Goal: Communication & Community: Answer question/provide support

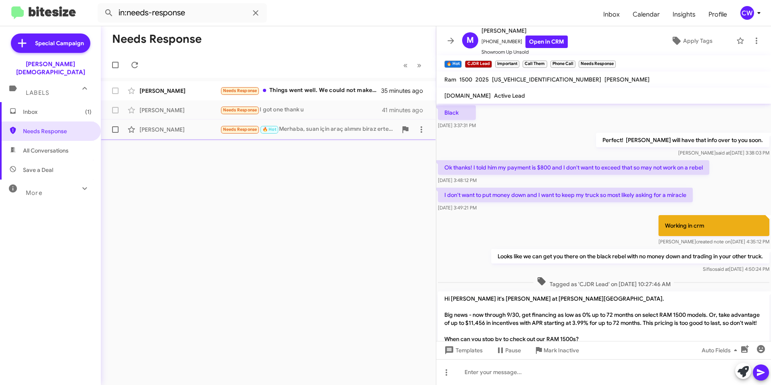
scroll to position [1109, 0]
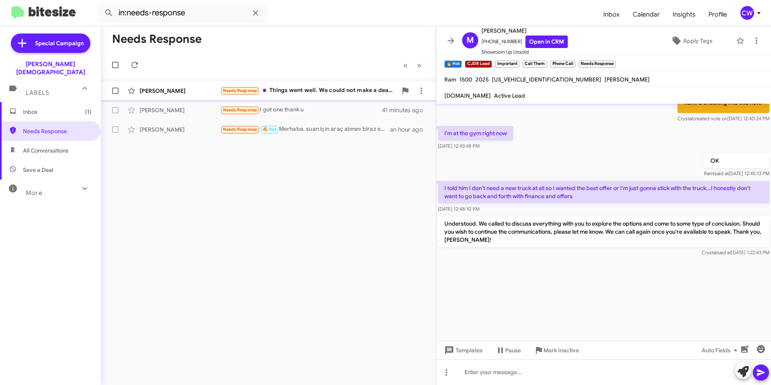
click at [306, 92] on div "Needs Response Things went well. We could not make a deal yesterday. But I am s…" at bounding box center [308, 90] width 177 height 9
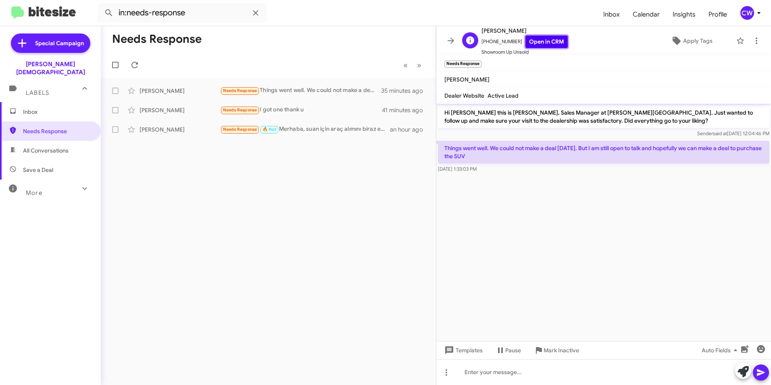
click at [553, 44] on link "Open in CRM" at bounding box center [546, 41] width 42 height 12
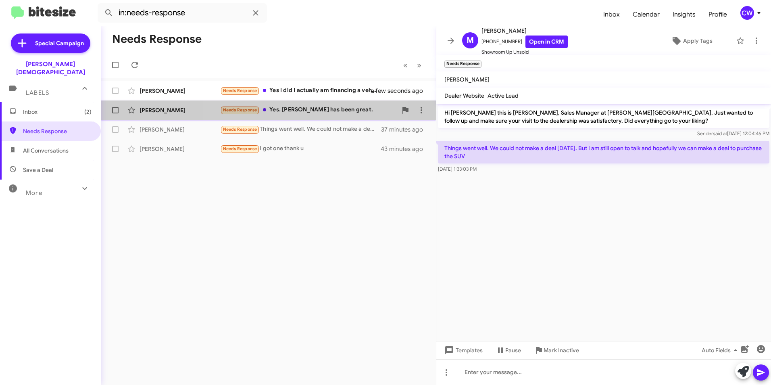
click at [314, 110] on div "Needs Response Yes. Dimitri has been great." at bounding box center [308, 109] width 177 height 9
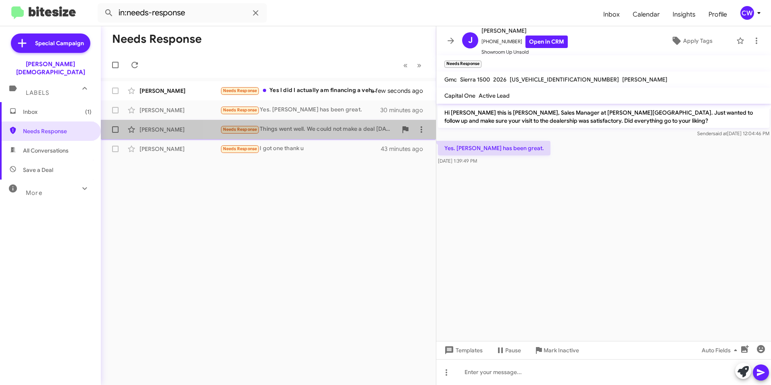
click at [304, 133] on div "Needs Response Things went well. We could not make a deal yesterday. But I am s…" at bounding box center [308, 129] width 177 height 9
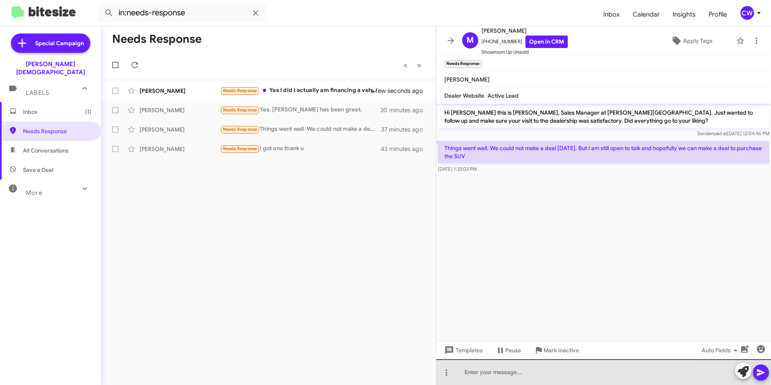
click at [530, 376] on div at bounding box center [603, 372] width 335 height 26
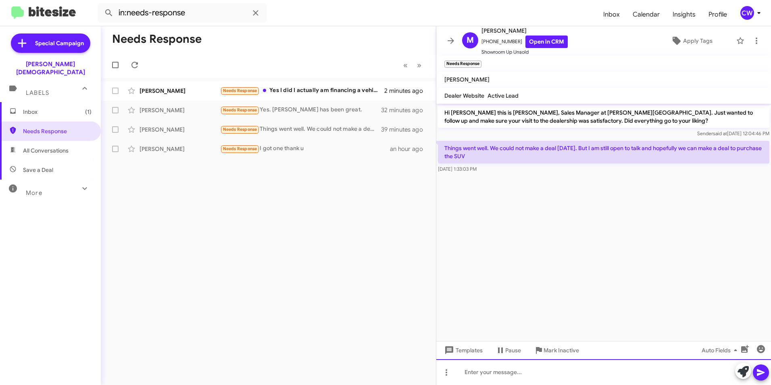
click at [480, 374] on div at bounding box center [603, 372] width 335 height 26
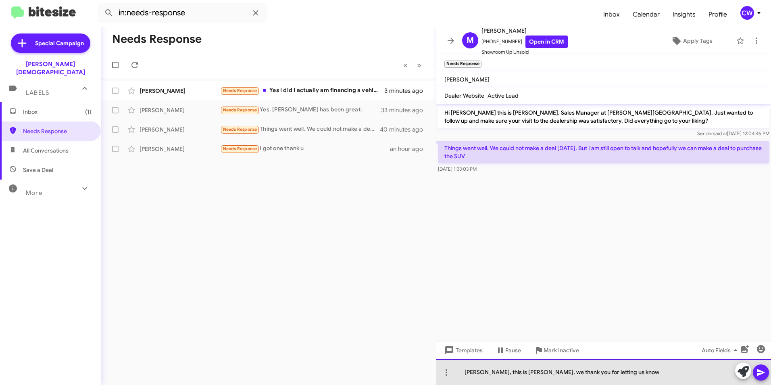
click at [619, 372] on div "Marilyn, this is Crystal, we thank you for letting us know" at bounding box center [603, 372] width 335 height 26
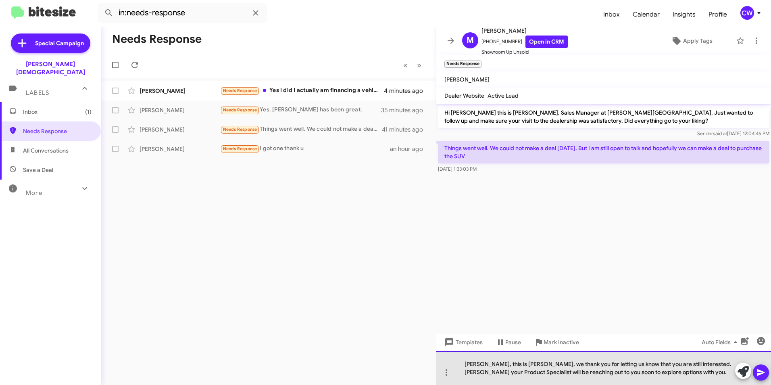
click at [696, 365] on div "Marilyn, this is Crystal, we thank you for letting us know that you are still i…" at bounding box center [603, 368] width 335 height 34
click at [668, 372] on div "Marilyn, this is Crystal, we thank you for letting us know that you are still i…" at bounding box center [603, 368] width 335 height 34
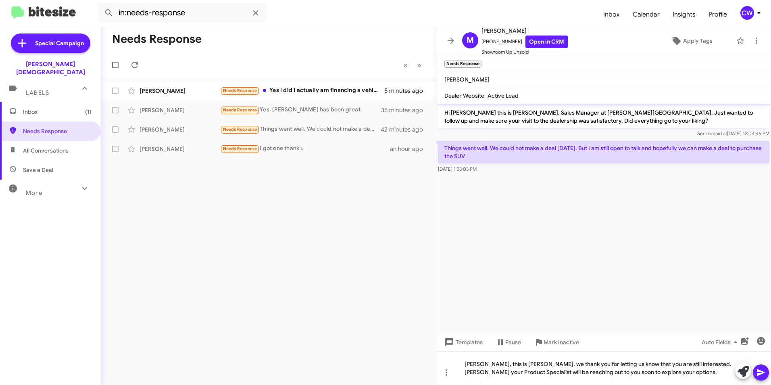
click at [763, 375] on icon at bounding box center [761, 372] width 10 height 10
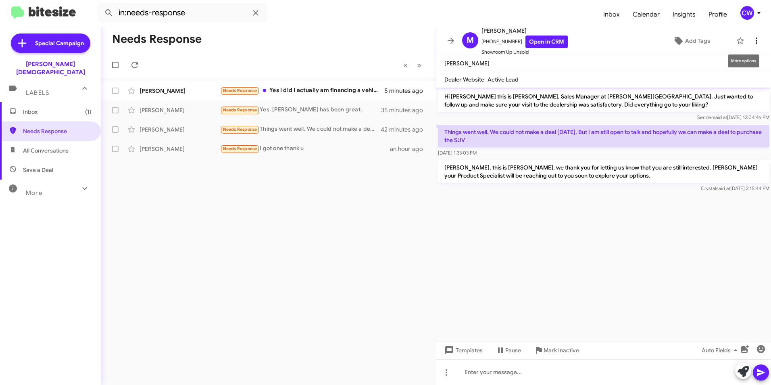
click at [752, 39] on icon at bounding box center [757, 41] width 10 height 10
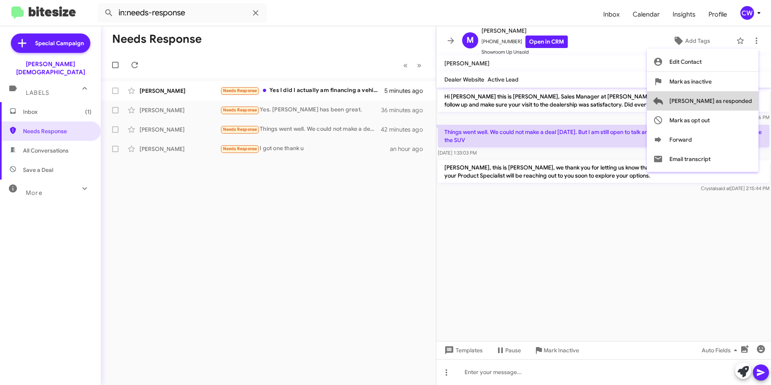
click at [740, 99] on span "Mark as responded" at bounding box center [710, 100] width 83 height 19
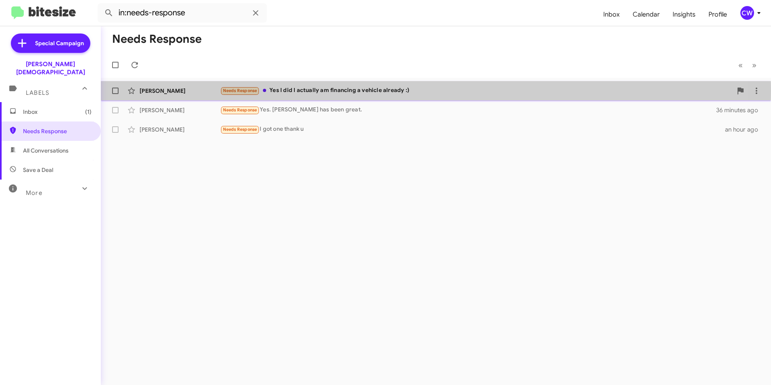
click at [350, 91] on div "Needs Response Yes I did I actually am financing a vehicle already :)" at bounding box center [476, 90] width 512 height 9
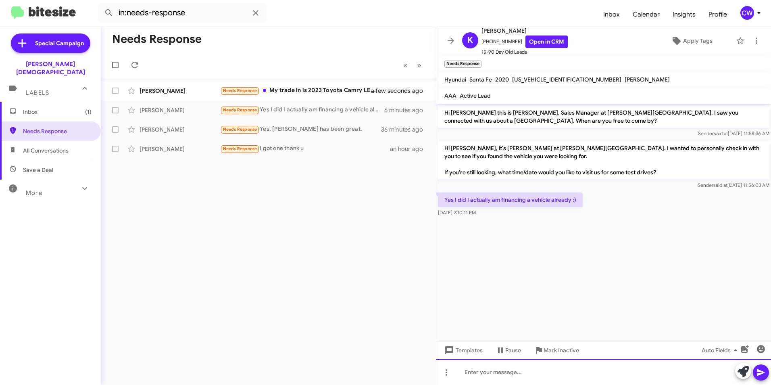
click at [599, 375] on div at bounding box center [603, 372] width 335 height 26
click at [508, 376] on div "Congratulations Kailey!" at bounding box center [603, 372] width 335 height 26
click at [601, 382] on div "Congratulations on your new vehicle, Kailey!" at bounding box center [603, 372] width 335 height 26
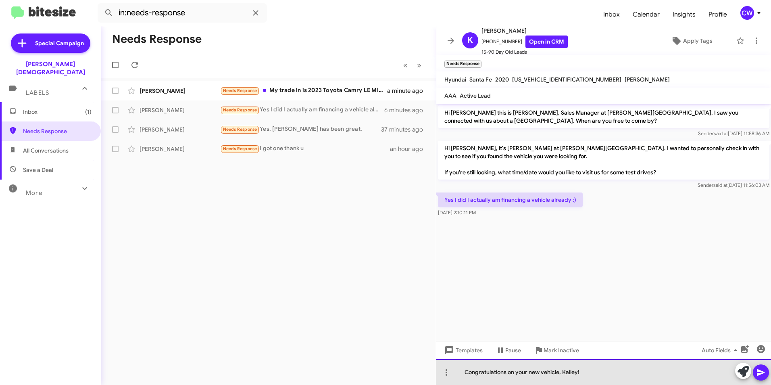
click at [585, 372] on div "Congratulations on your new vehicle, Kailey!" at bounding box center [603, 372] width 335 height 26
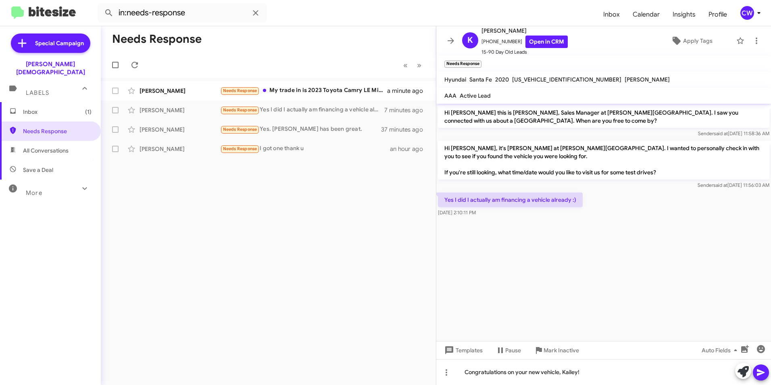
click at [758, 370] on icon at bounding box center [761, 372] width 8 height 7
click at [687, 42] on span "Apply Tags" at bounding box center [697, 40] width 29 height 15
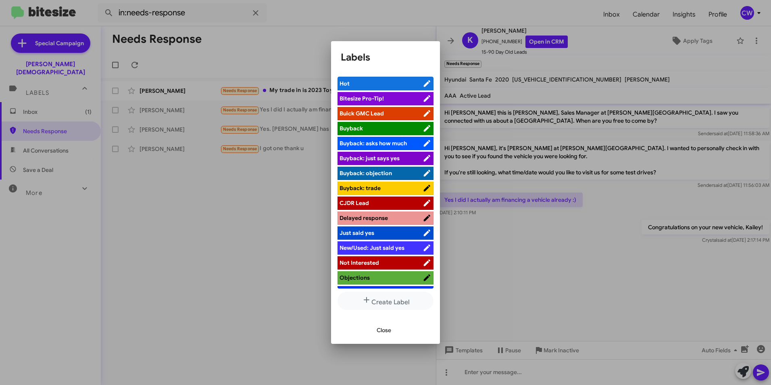
click at [535, 267] on div at bounding box center [385, 192] width 771 height 385
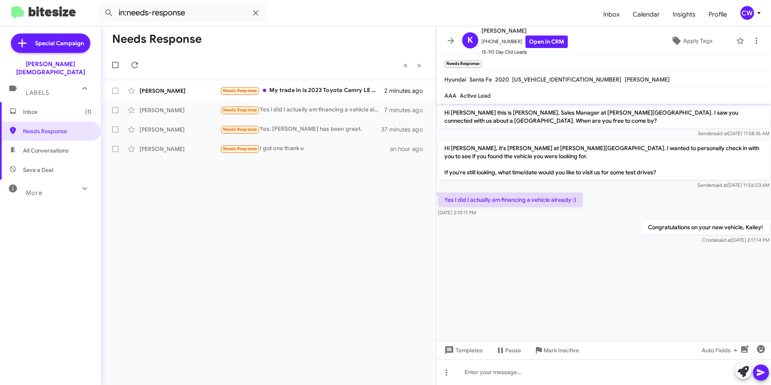
click at [501, 310] on cdk-virtual-scroll-viewport "Hi Kailey this is Crystal White, Sales Manager at Ferman Wesley Chapel. I saw y…" at bounding box center [603, 222] width 335 height 237
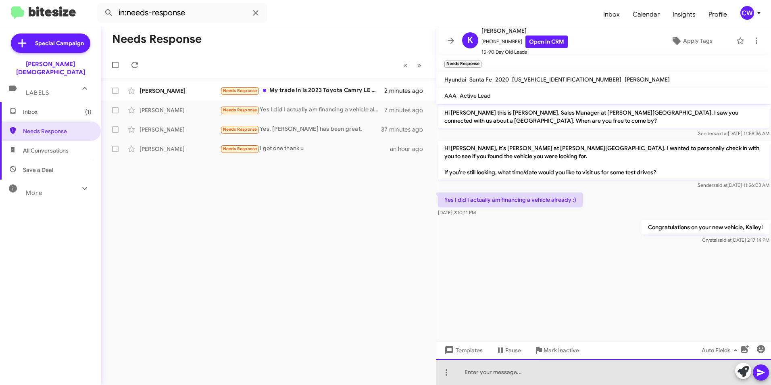
click at [664, 373] on div at bounding box center [603, 372] width 335 height 26
click at [489, 374] on div at bounding box center [603, 372] width 335 height 26
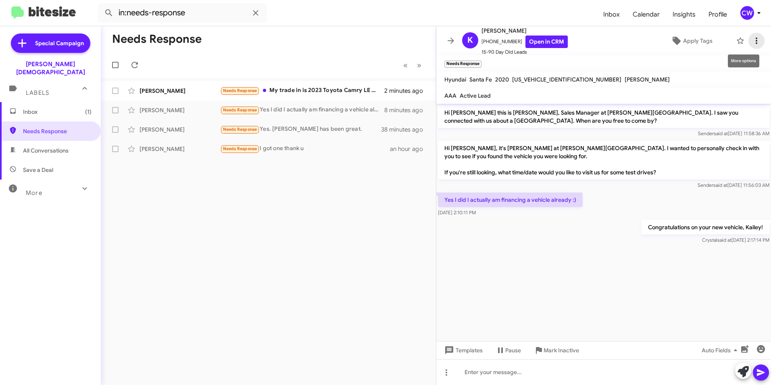
click at [752, 40] on icon at bounding box center [757, 41] width 10 height 10
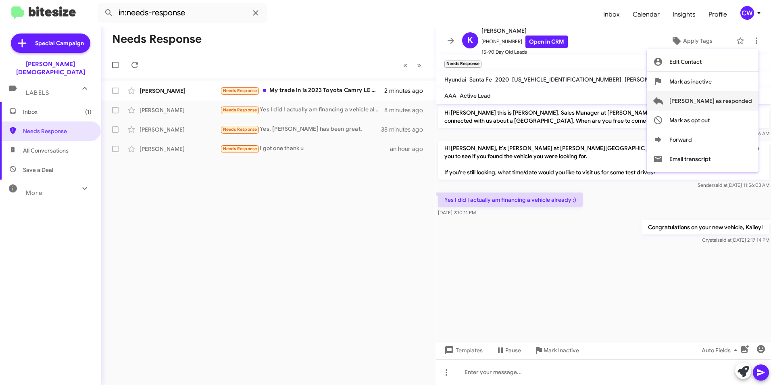
click at [735, 102] on span "Mark as responded" at bounding box center [710, 100] width 83 height 19
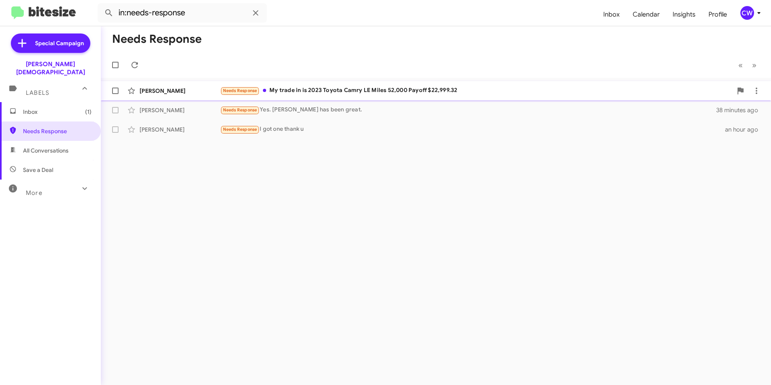
click at [321, 92] on div "Needs Response My trade in is 2023 Toyota Camry LE Miles 52,000 Payoff $22,999.…" at bounding box center [476, 90] width 512 height 9
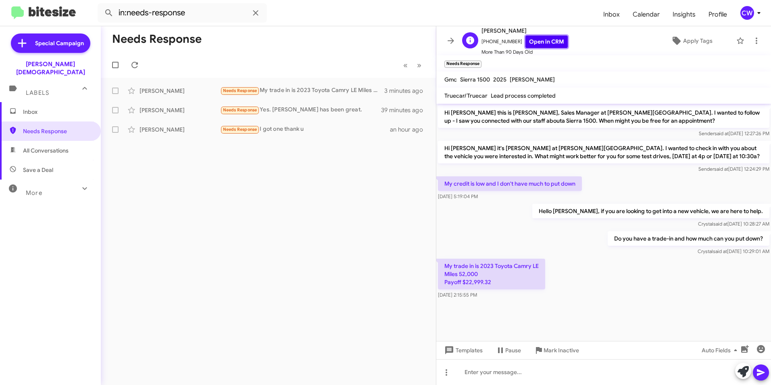
click at [536, 42] on link "Open in CRM" at bounding box center [546, 41] width 42 height 12
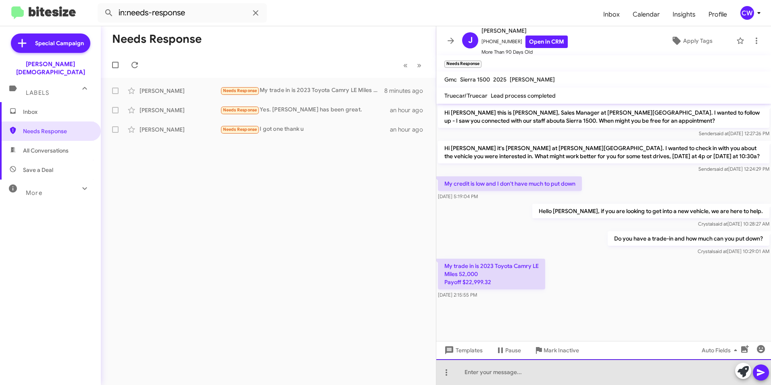
click at [494, 375] on div at bounding box center [603, 372] width 335 height 26
click at [475, 370] on div at bounding box center [603, 372] width 335 height 26
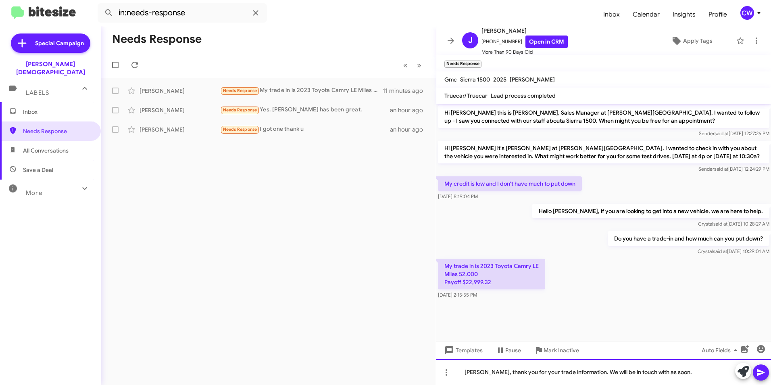
click at [667, 375] on div "John, thank you for your trade information. We will be in touch with as soon." at bounding box center [603, 372] width 335 height 26
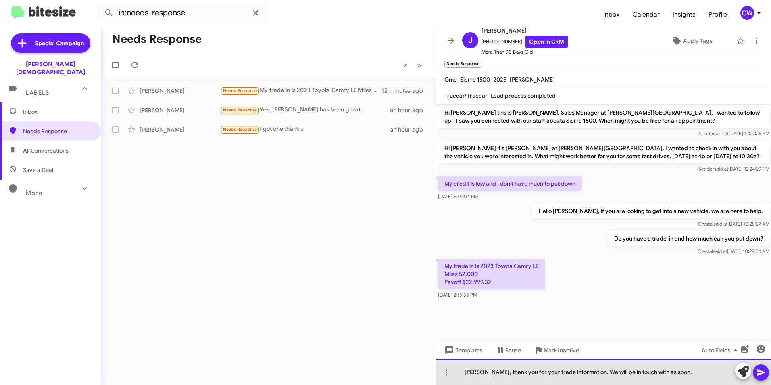
click at [667, 375] on div "John, thank you for your trade information. We will be in touch with as soon." at bounding box center [603, 372] width 335 height 26
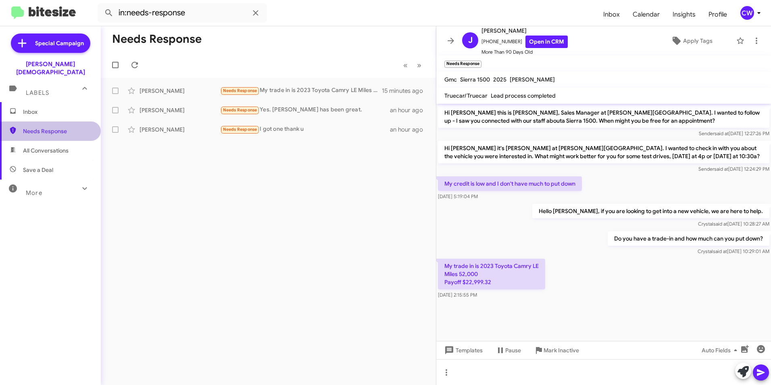
click at [53, 127] on span "Needs Response" at bounding box center [57, 131] width 69 height 8
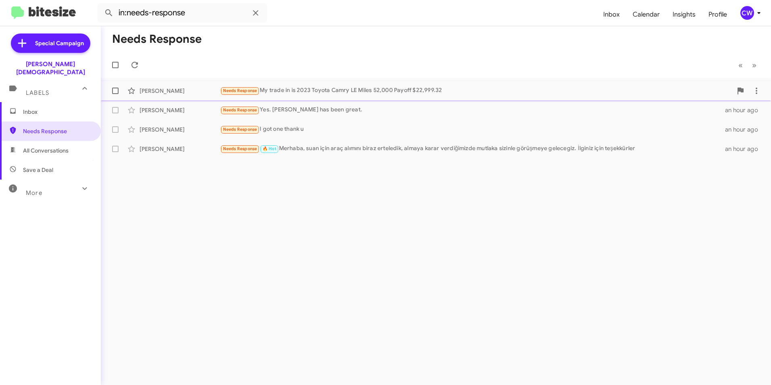
click at [334, 93] on div "Needs Response My trade in is 2023 Toyota Camry LE Miles 52,000 Payoff $22,999.…" at bounding box center [476, 90] width 512 height 9
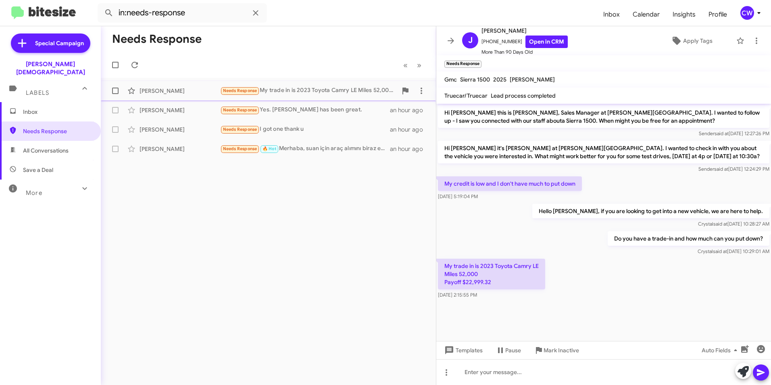
click at [281, 93] on div "Needs Response My trade in is 2023 Toyota Camry LE Miles 52,000 Payoff $22,999.…" at bounding box center [308, 90] width 177 height 9
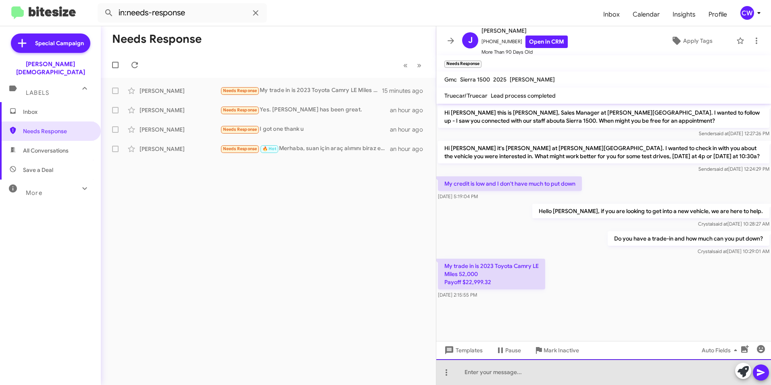
click at [484, 373] on div at bounding box center [603, 372] width 335 height 26
click at [605, 373] on div "John, thank you for the trade information. We will be" at bounding box center [603, 372] width 335 height 26
click at [604, 374] on div "John, thank you for the trade information. We will be" at bounding box center [603, 372] width 335 height 26
drag, startPoint x: 626, startPoint y: 371, endPoint x: 576, endPoint y: 371, distance: 50.0
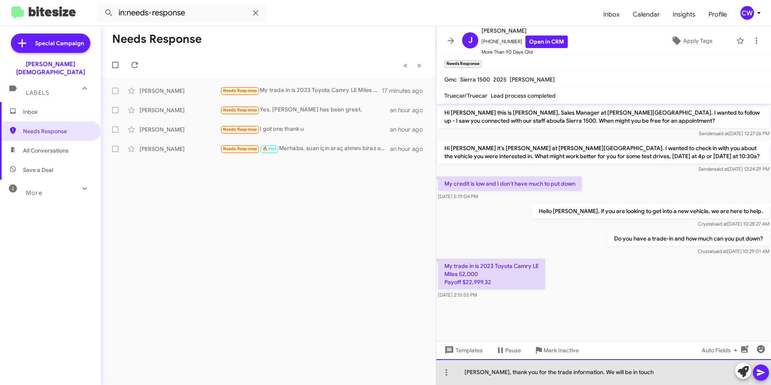
click at [576, 371] on div "John, thank you for the trade information. We will be in touch" at bounding box center [603, 372] width 335 height 26
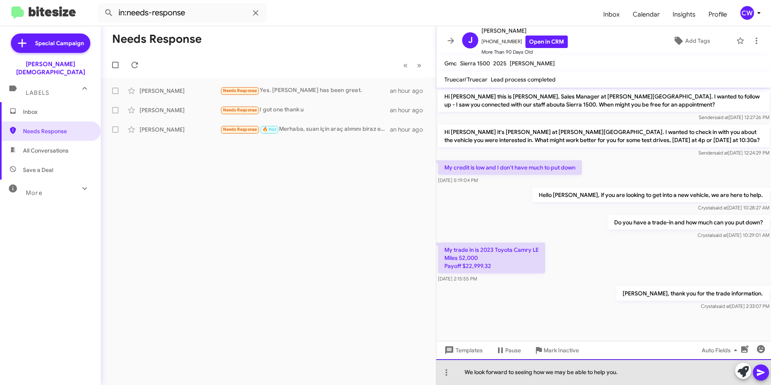
click at [623, 373] on div "We look forward to seeing how we may be able to help you." at bounding box center [603, 372] width 335 height 26
click at [514, 371] on div "We look forward to seeing how we may be able to help you." at bounding box center [603, 372] width 335 height 26
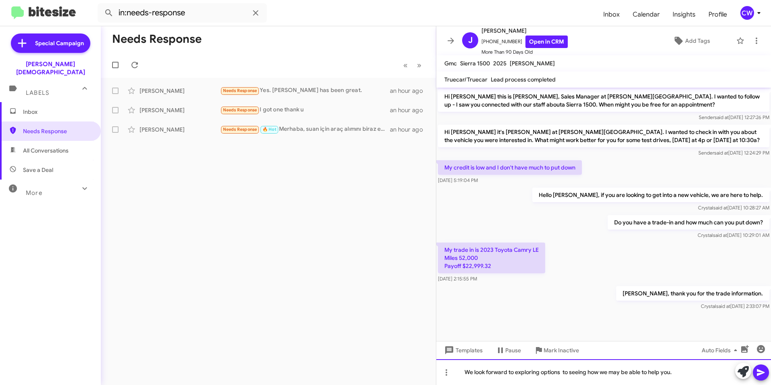
click at [571, 373] on div "We look forward to exploring options to seeing how we may be able to help you." at bounding box center [603, 372] width 335 height 26
click at [763, 374] on icon at bounding box center [761, 372] width 10 height 10
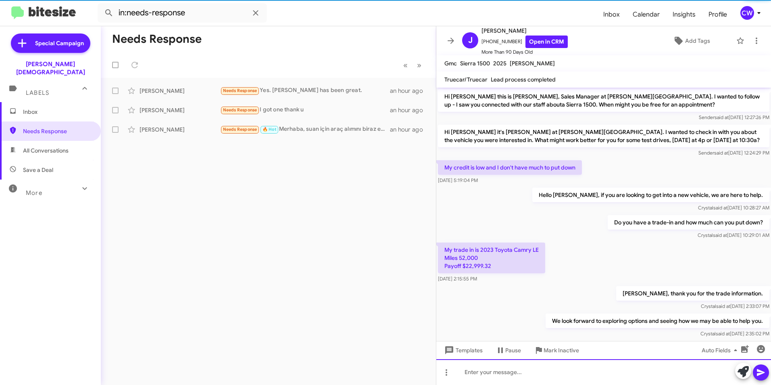
scroll to position [15, 0]
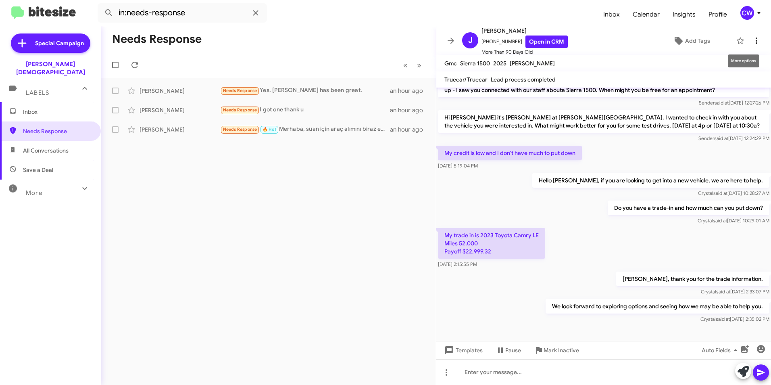
click at [756, 42] on icon at bounding box center [757, 40] width 2 height 6
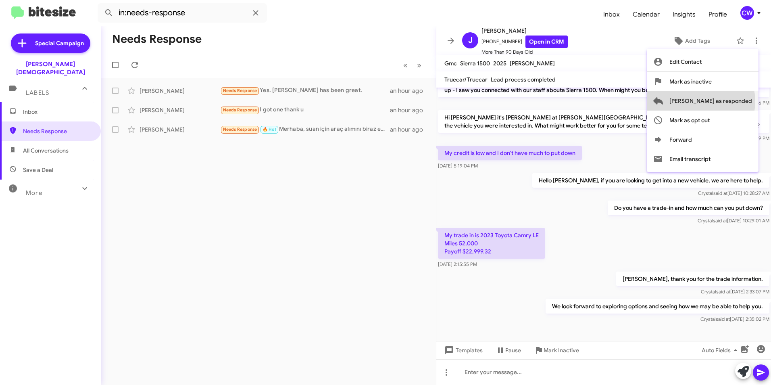
click at [733, 101] on span "Mark as responded" at bounding box center [710, 100] width 83 height 19
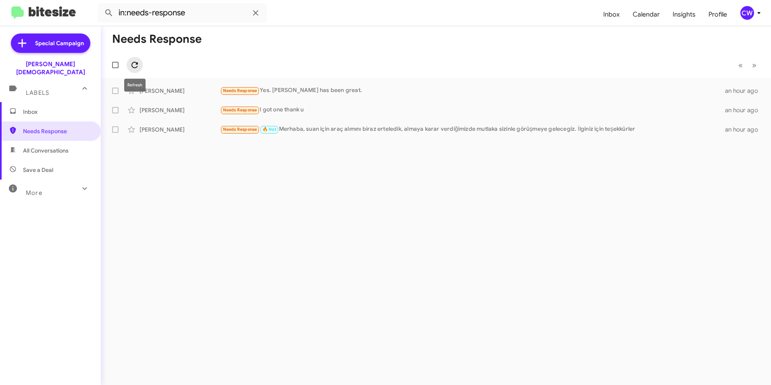
click at [133, 65] on icon at bounding box center [135, 65] width 10 height 10
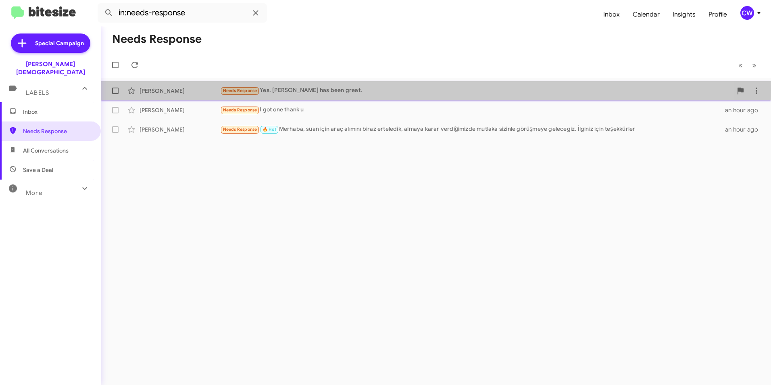
click at [240, 90] on span "Needs Response" at bounding box center [240, 90] width 34 height 5
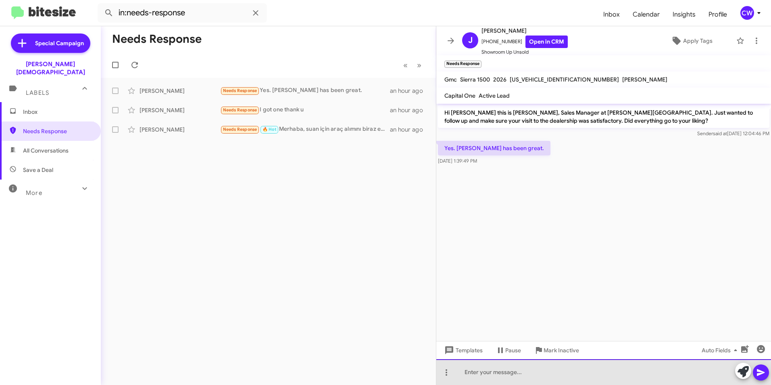
click at [472, 377] on div at bounding box center [603, 372] width 335 height 26
drag, startPoint x: 585, startPoint y: 373, endPoint x: 532, endPoint y: 371, distance: 52.9
click at [532, 371] on div "That is awesome to hear! We love Demtrious!" at bounding box center [603, 372] width 335 height 26
click at [629, 372] on div "That is awesome to hear! Please let us know if there is anything we can" at bounding box center [603, 372] width 335 height 26
click at [675, 375] on div "That is awesome to hear! Please let us know if there is anything more we can" at bounding box center [603, 372] width 335 height 26
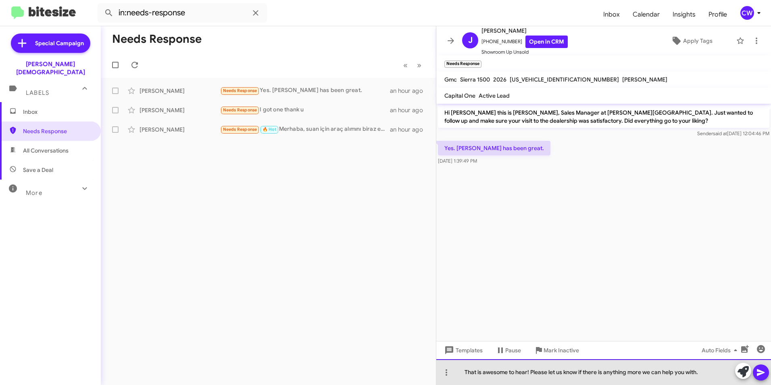
click at [531, 371] on div "That is awesome to hear! Please let us know if there is anything more we can he…" at bounding box center [603, 372] width 335 height 26
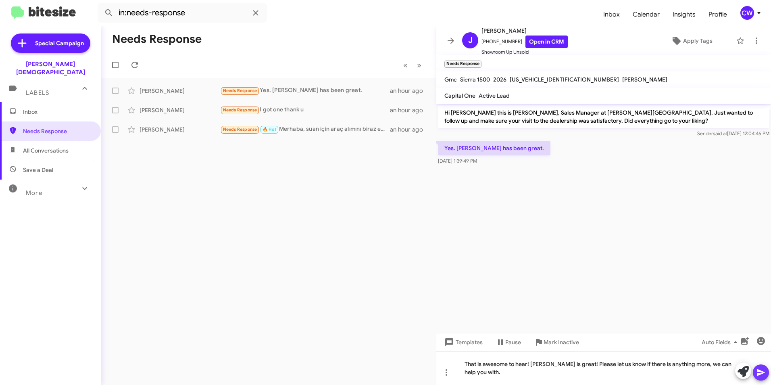
click at [759, 373] on icon at bounding box center [761, 372] width 10 height 10
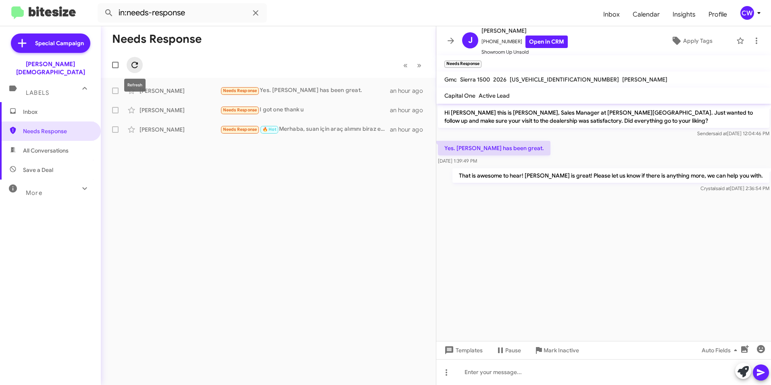
click at [131, 65] on icon at bounding box center [135, 65] width 10 height 10
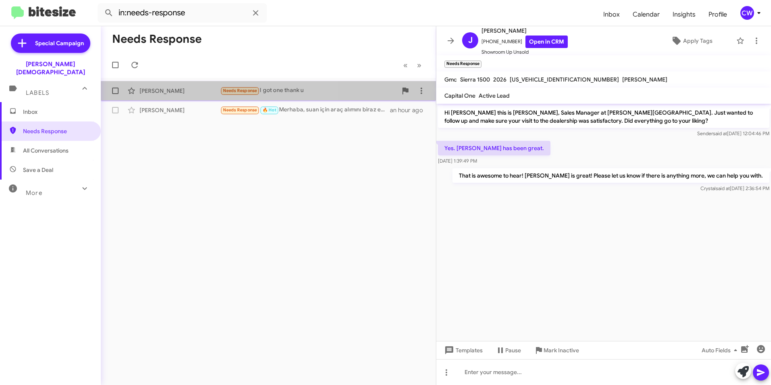
click at [233, 88] on span "Needs Response" at bounding box center [240, 90] width 34 height 5
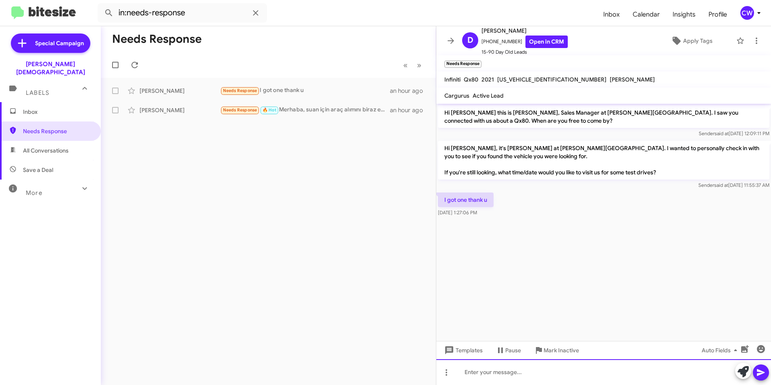
click at [494, 373] on div at bounding box center [603, 372] width 335 height 26
click at [756, 374] on button at bounding box center [761, 372] width 16 height 16
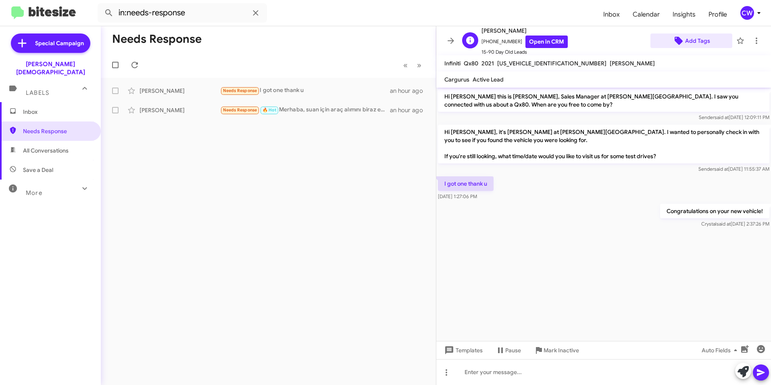
click at [691, 43] on span "Add Tags" at bounding box center [697, 40] width 25 height 15
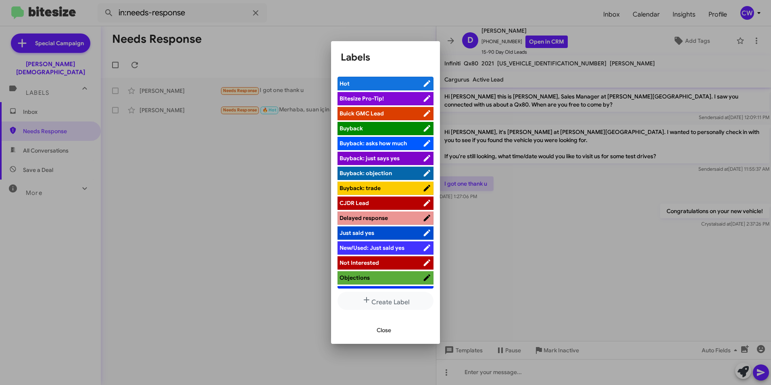
click at [395, 276] on span "Objections" at bounding box center [380, 277] width 83 height 8
click at [387, 331] on span "Close" at bounding box center [384, 330] width 15 height 15
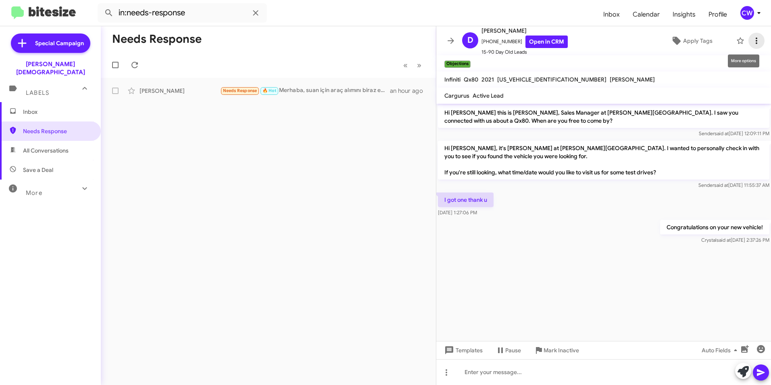
click at [756, 39] on icon at bounding box center [757, 40] width 2 height 6
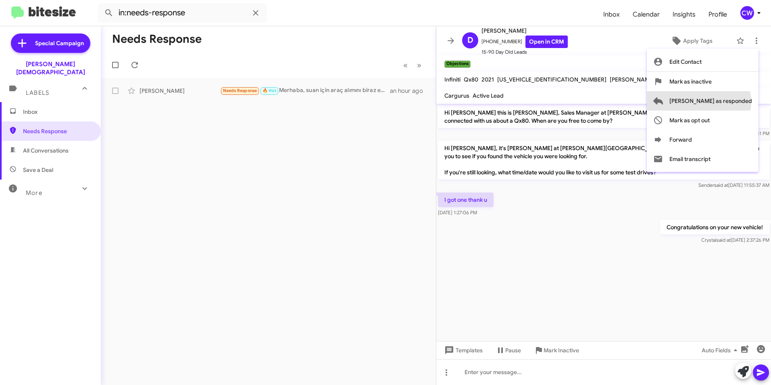
click at [731, 102] on span "Mark as responded" at bounding box center [710, 100] width 83 height 19
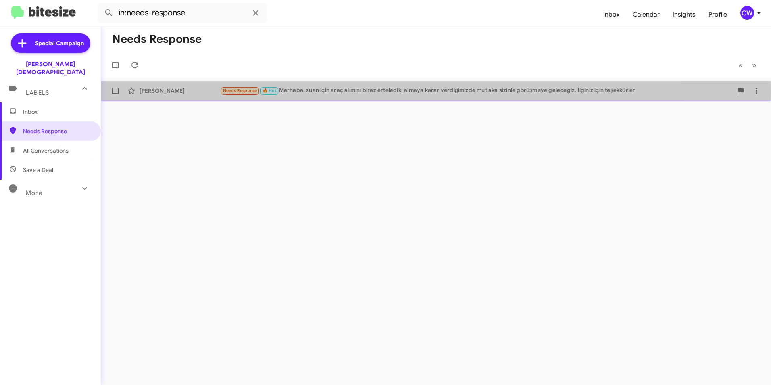
click at [316, 91] on div "Needs Response 🔥 Hot Merhaba, suan için araç alımını biraz erteledik, almaya ka…" at bounding box center [476, 90] width 512 height 9
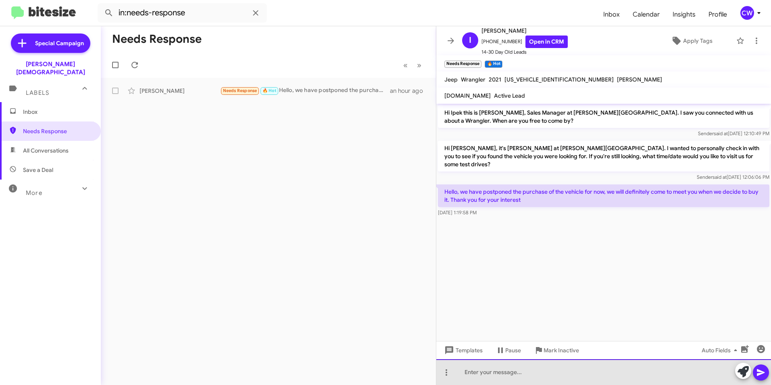
click at [486, 379] on div at bounding box center [603, 372] width 335 height 26
drag, startPoint x: 485, startPoint y: 379, endPoint x: 473, endPoint y: 373, distance: 13.3
click at [473, 373] on div at bounding box center [603, 372] width 335 height 26
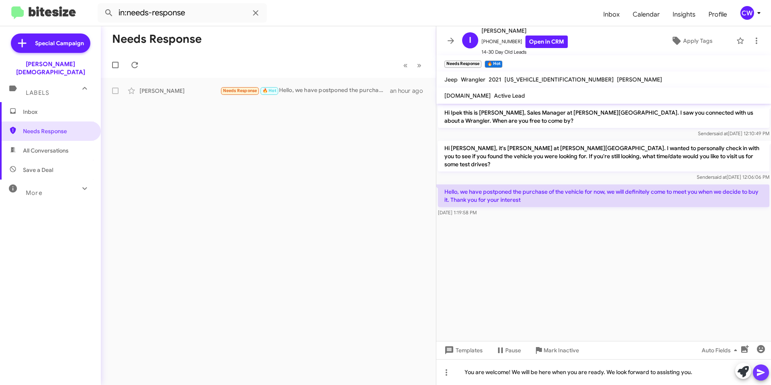
click at [761, 373] on icon at bounding box center [761, 372] width 8 height 7
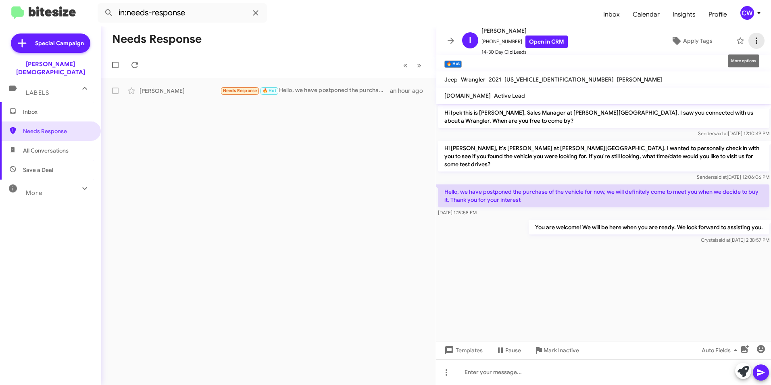
click at [752, 41] on icon at bounding box center [757, 41] width 10 height 10
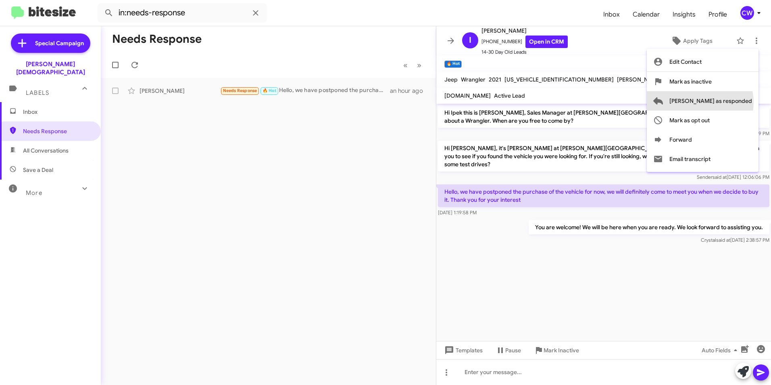
click at [732, 102] on span "Mark as responded" at bounding box center [710, 100] width 83 height 19
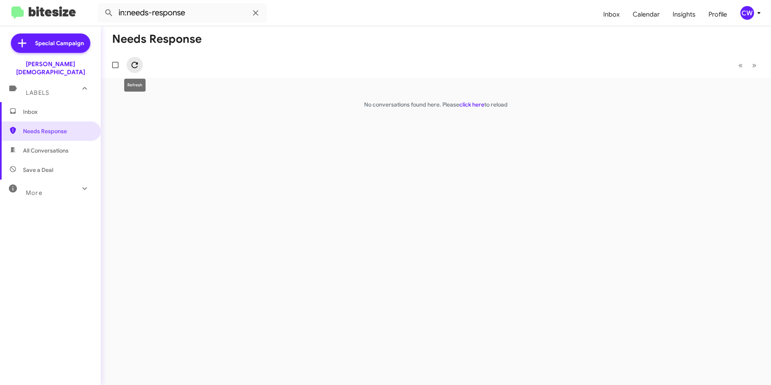
click at [133, 67] on icon at bounding box center [135, 65] width 10 height 10
click at [34, 127] on span "Needs Response" at bounding box center [50, 130] width 101 height 19
click at [31, 108] on font "Inbox" at bounding box center [30, 111] width 15 height 7
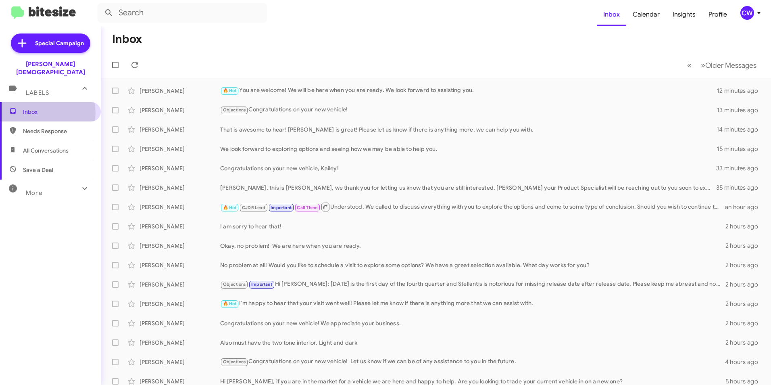
click at [33, 108] on font "Inbox" at bounding box center [30, 111] width 15 height 7
click at [27, 108] on font "Inbox" at bounding box center [30, 111] width 15 height 7
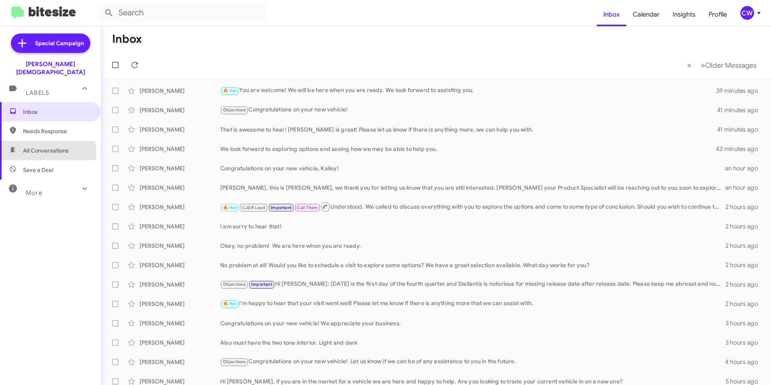
click at [33, 146] on span "All Conversations" at bounding box center [46, 150] width 46 height 8
type input "in:all-conversations"
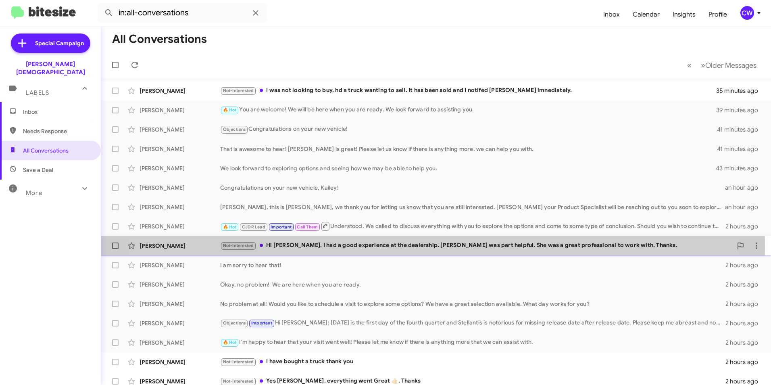
click at [394, 246] on font "Hi Crystal. I had a good experience at the dealership. Adrianna was part helpfu…" at bounding box center [471, 244] width 411 height 7
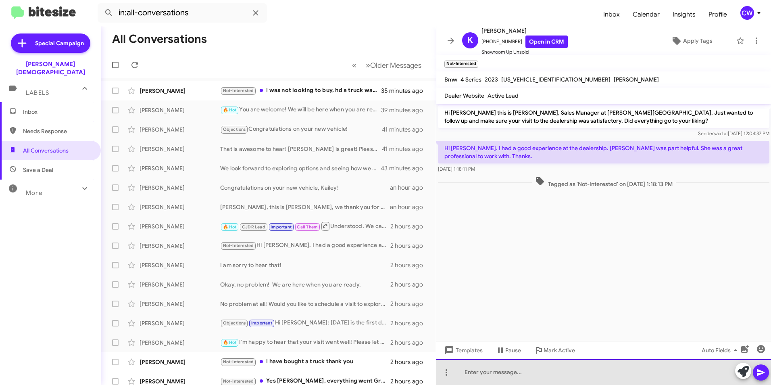
click at [488, 375] on div at bounding box center [603, 372] width 335 height 26
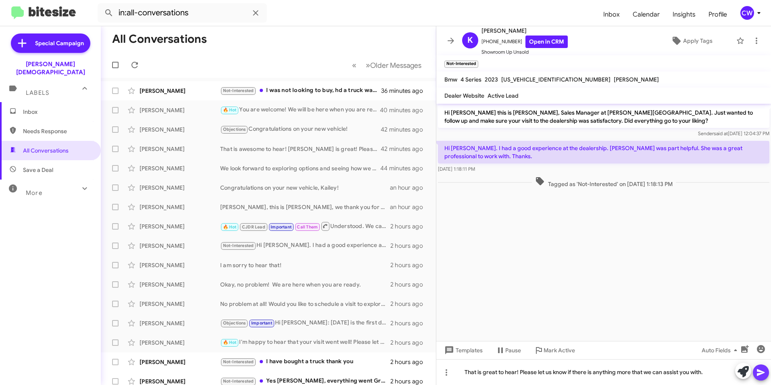
click at [762, 373] on icon at bounding box center [761, 372] width 8 height 7
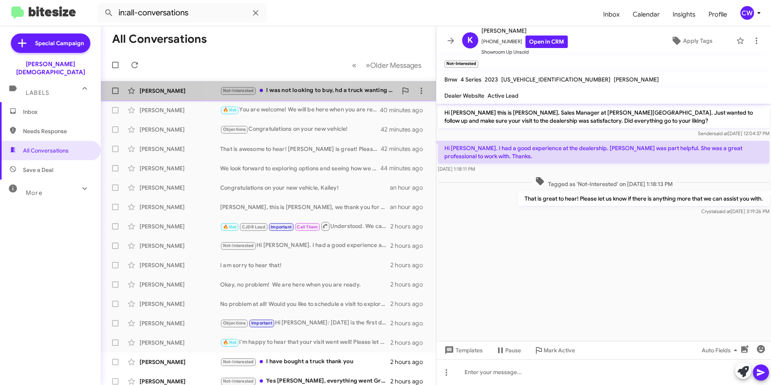
click at [294, 89] on font "I was not looking to buy, hd a truck wanting to sell. It has been sold and I no…" at bounding box center [419, 89] width 306 height 7
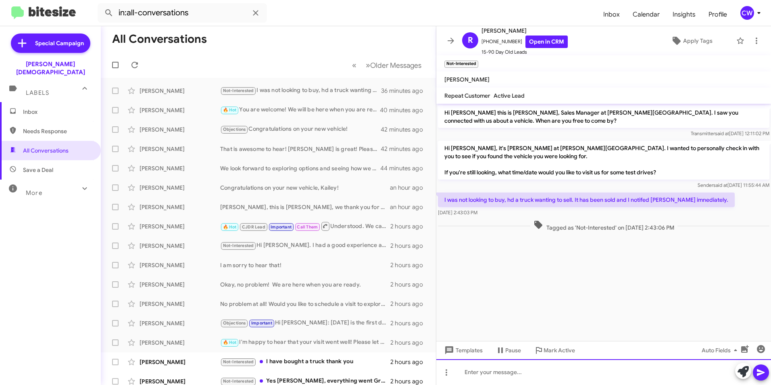
click at [487, 375] on div at bounding box center [603, 372] width 335 height 26
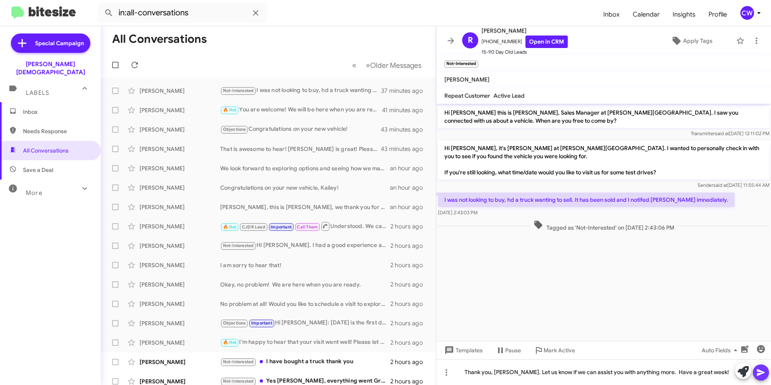
click at [759, 371] on icon at bounding box center [761, 372] width 8 height 7
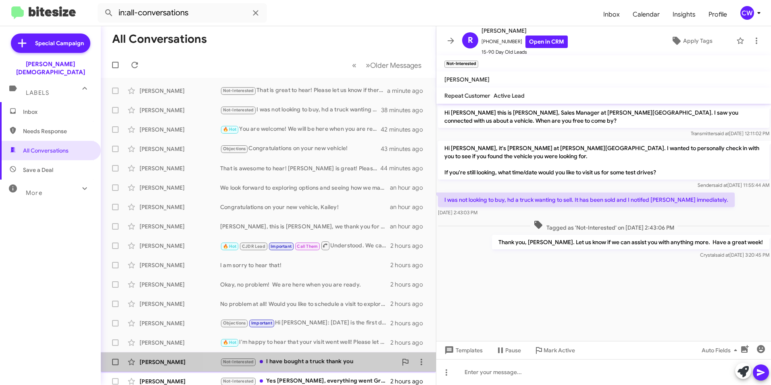
click at [301, 359] on font "I have bought a truck thank you" at bounding box center [309, 360] width 87 height 7
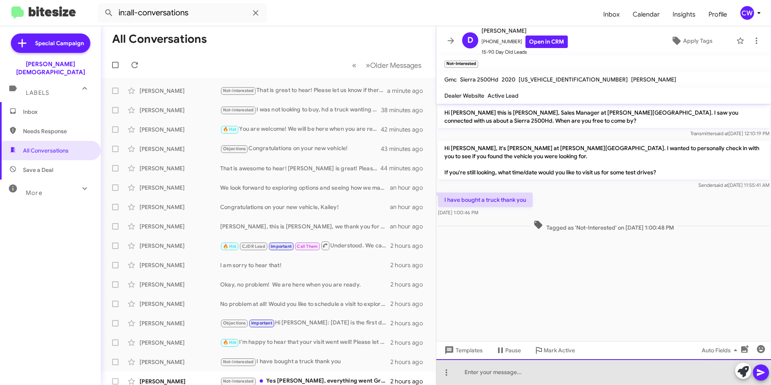
click at [483, 379] on div at bounding box center [603, 372] width 335 height 26
click at [493, 376] on div at bounding box center [603, 372] width 335 height 26
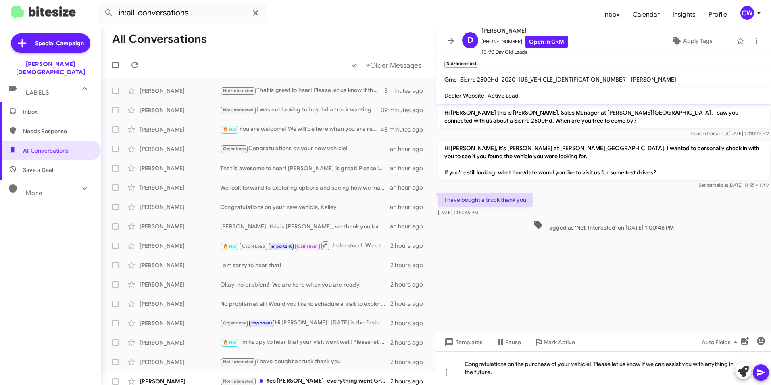
click at [759, 371] on icon at bounding box center [761, 372] width 8 height 7
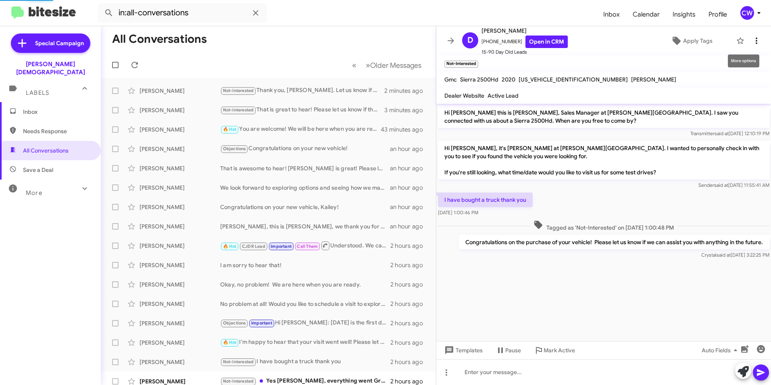
click at [752, 42] on icon at bounding box center [757, 41] width 10 height 10
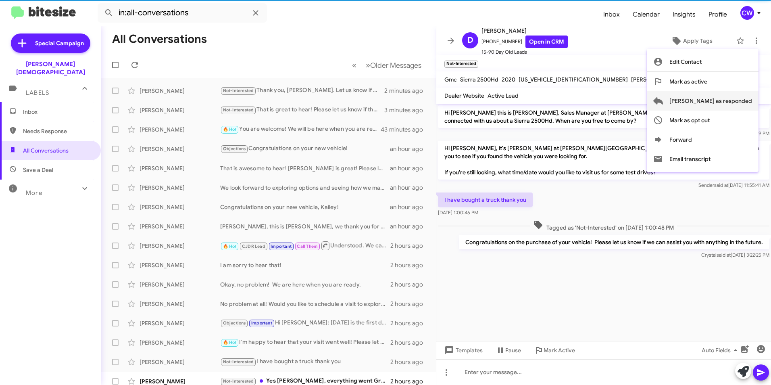
click at [727, 102] on span "Mark as responded" at bounding box center [710, 100] width 83 height 19
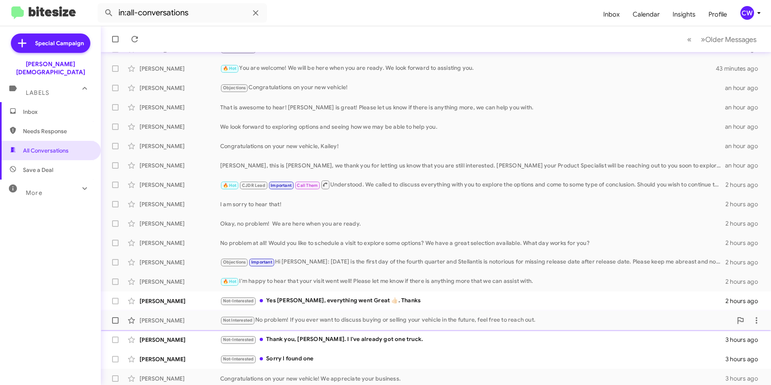
scroll to position [64, 0]
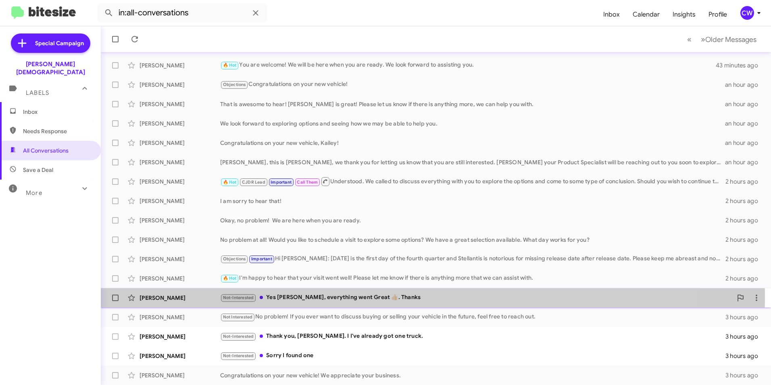
click at [321, 298] on font "Yes Crystal, everything went Great 👍🏻. Thanks" at bounding box center [343, 296] width 154 height 7
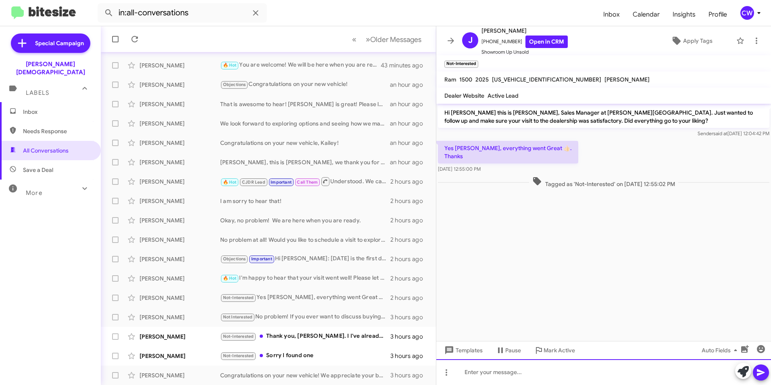
click at [483, 374] on div at bounding box center [603, 372] width 335 height 26
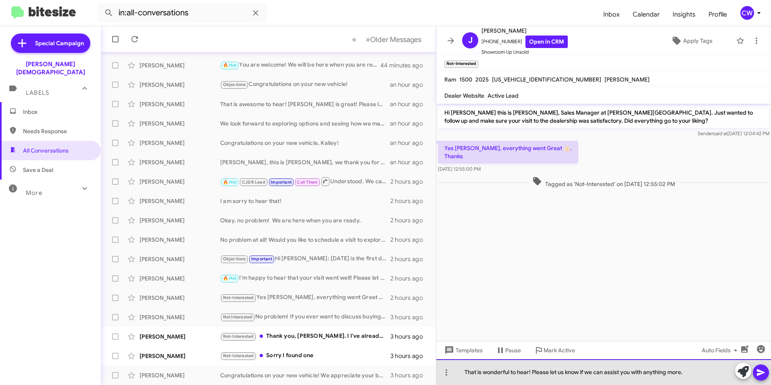
click at [704, 376] on div "That is wonderful to hear! Please let us know if we can assist you with anythin…" at bounding box center [603, 372] width 335 height 26
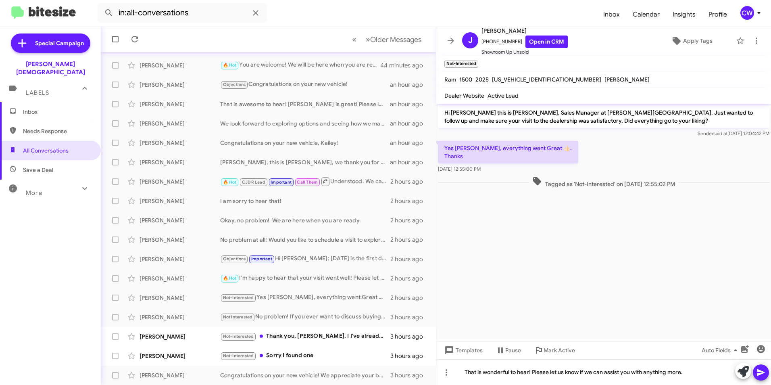
click at [758, 372] on icon at bounding box center [761, 372] width 10 height 10
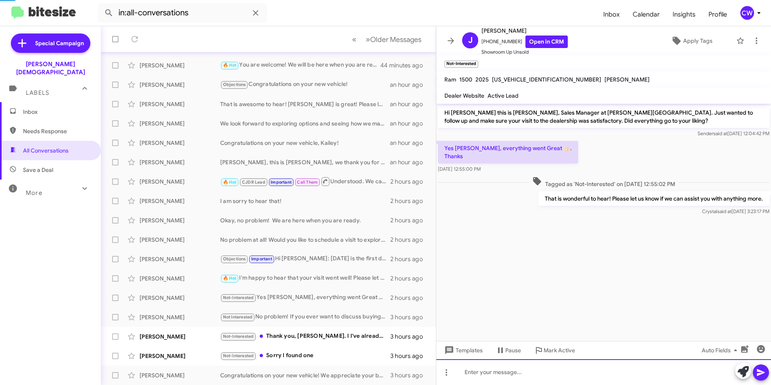
scroll to position [83, 0]
click at [752, 42] on icon at bounding box center [757, 41] width 10 height 10
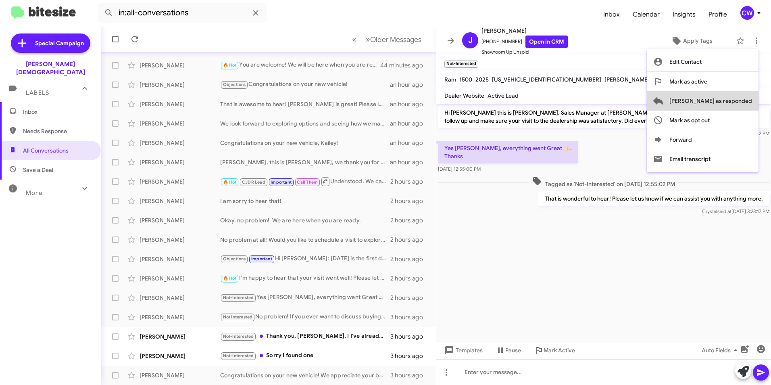
click at [740, 99] on span "Mark as responded" at bounding box center [710, 100] width 83 height 19
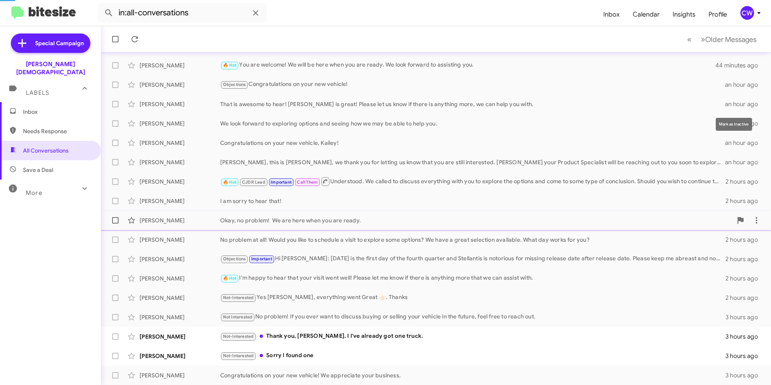
scroll to position [64, 0]
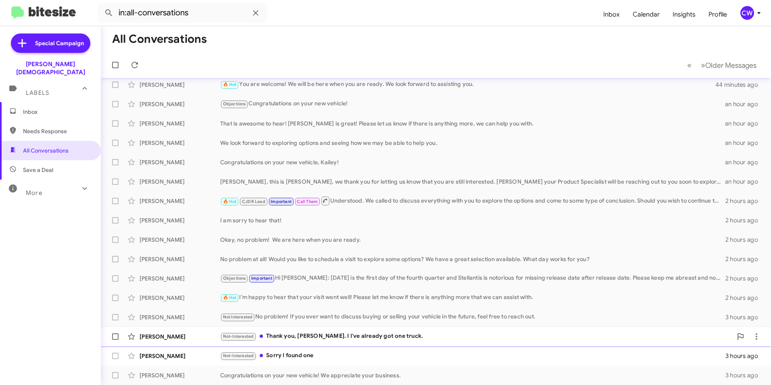
click at [337, 339] on font "Thank you, Crystal. I I've already got one truck." at bounding box center [344, 335] width 157 height 7
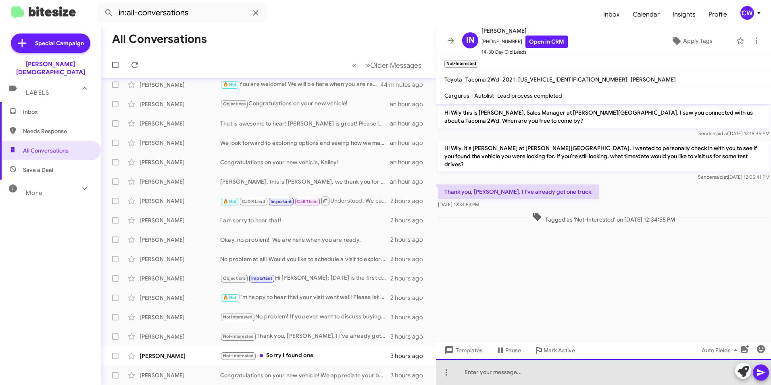
drag, startPoint x: 501, startPoint y: 373, endPoint x: 500, endPoint y: 384, distance: 11.4
click at [500, 384] on html "in:all-conversations Inbox Calendar Insights Profile CW Special Campaign Ferman…" at bounding box center [385, 192] width 771 height 385
click at [679, 375] on div "Wily, I understand. If you would like to trade or sell your vehicle, please let…" at bounding box center [603, 372] width 335 height 26
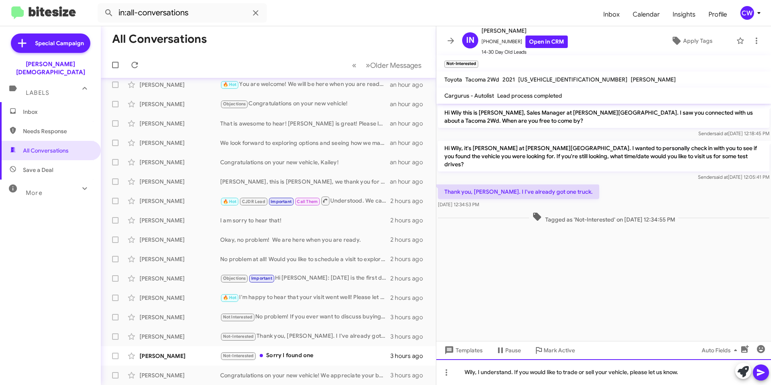
click at [683, 369] on div "Wily, I understand. If you would like to trade or sell your vehicle, please let…" at bounding box center [603, 372] width 335 height 26
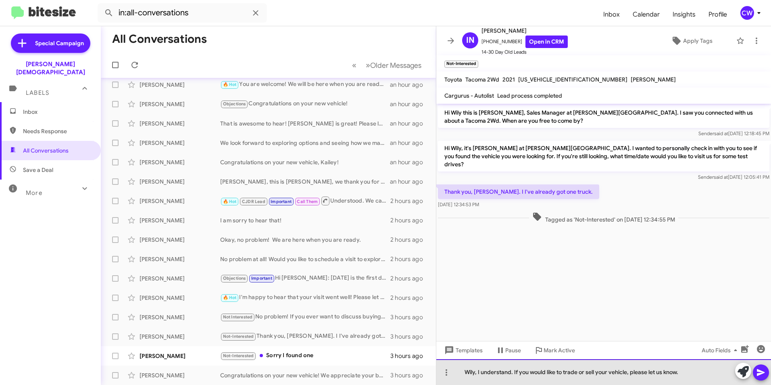
click at [690, 375] on div "Wily, I understand. If you would like to trade or sell your vehicle, please let…" at bounding box center [603, 372] width 335 height 26
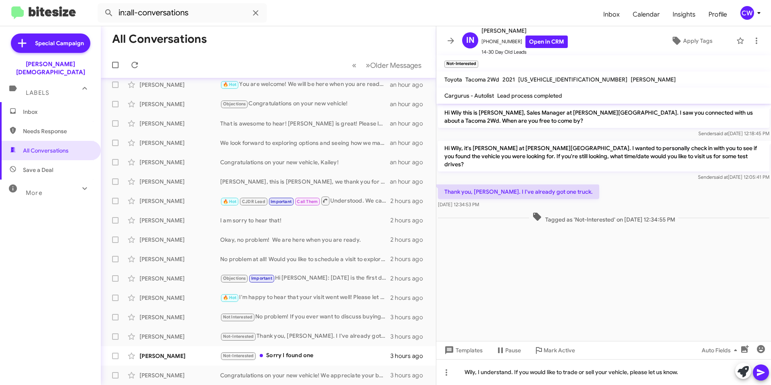
click at [760, 374] on icon at bounding box center [761, 372] width 8 height 7
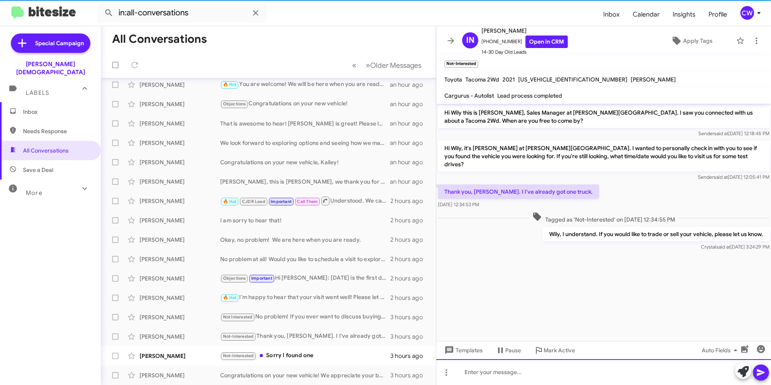
scroll to position [83, 0]
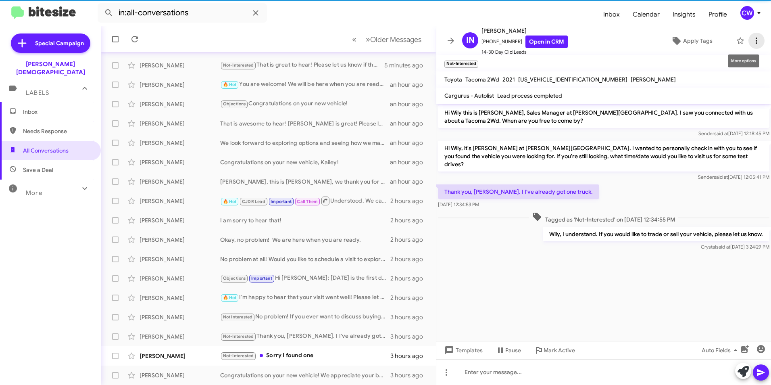
click at [756, 41] on icon at bounding box center [757, 40] width 2 height 6
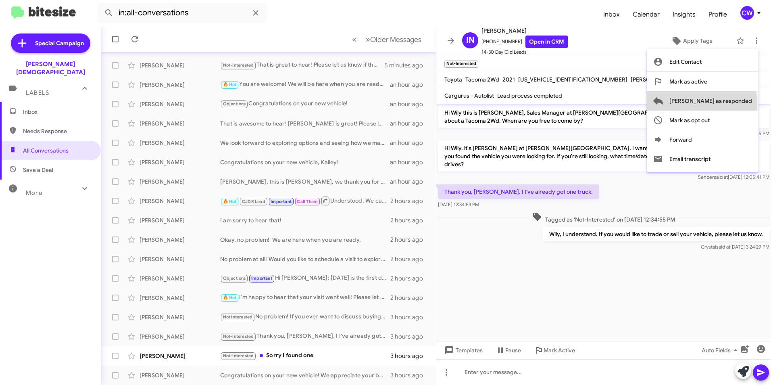
click at [734, 103] on span "Mark as responded" at bounding box center [710, 100] width 83 height 19
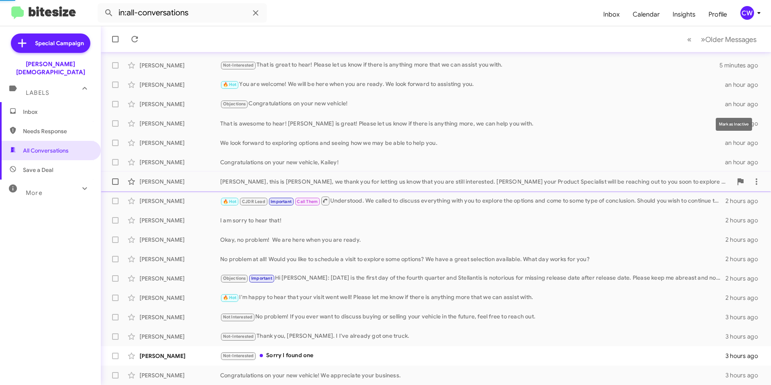
scroll to position [64, 0]
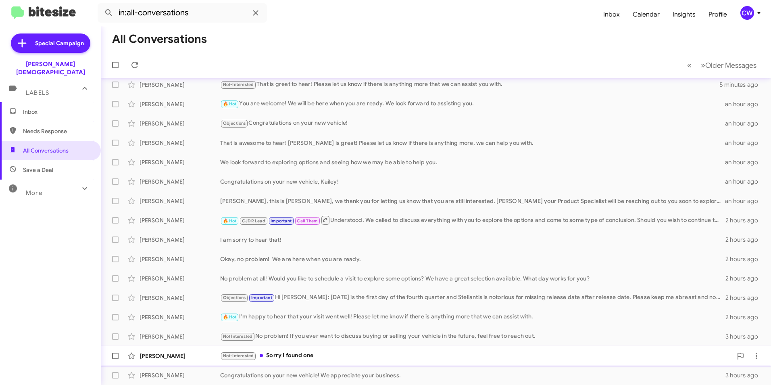
click at [295, 354] on font "Sorry I found one" at bounding box center [289, 354] width 47 height 7
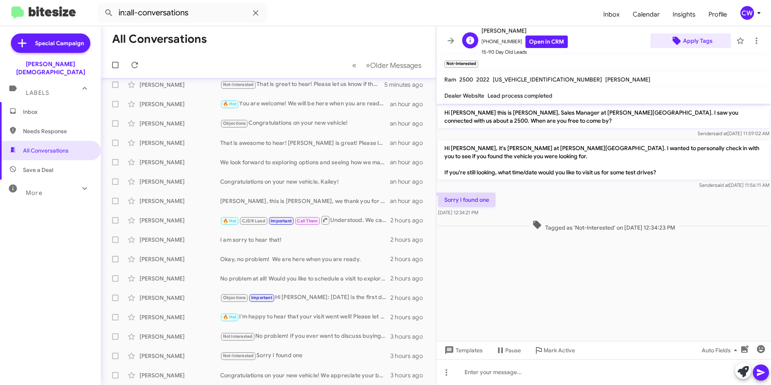
click at [673, 42] on icon at bounding box center [677, 41] width 8 height 8
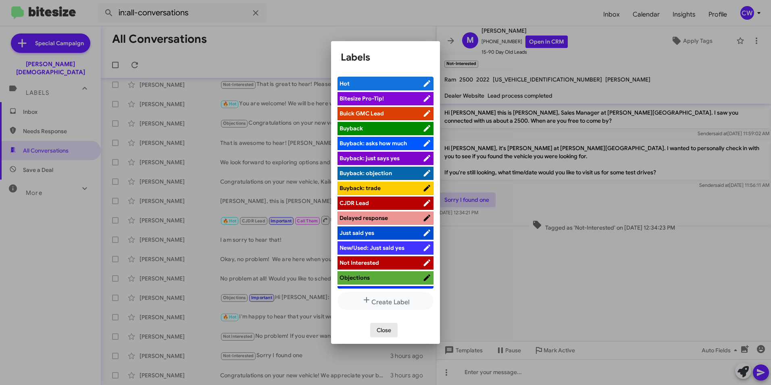
click at [387, 329] on span "Close" at bounding box center [384, 330] width 15 height 15
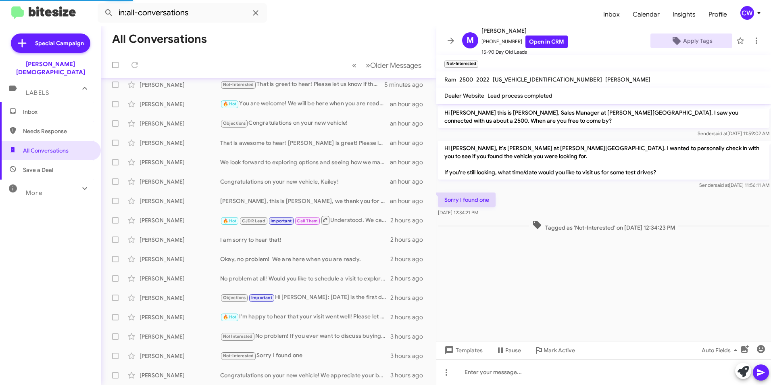
scroll to position [83, 0]
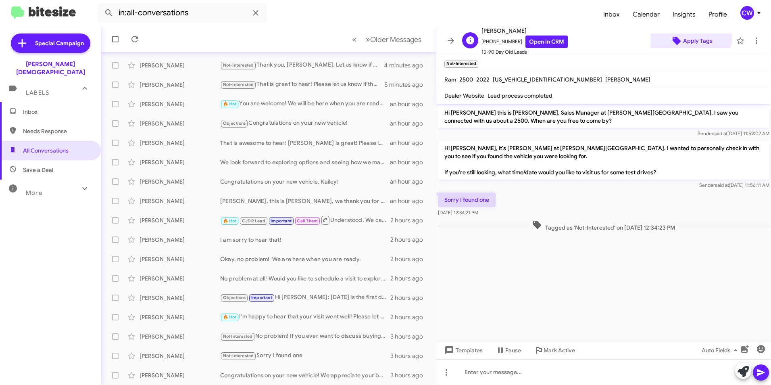
click at [685, 35] on span "Apply Tags" at bounding box center [697, 40] width 29 height 15
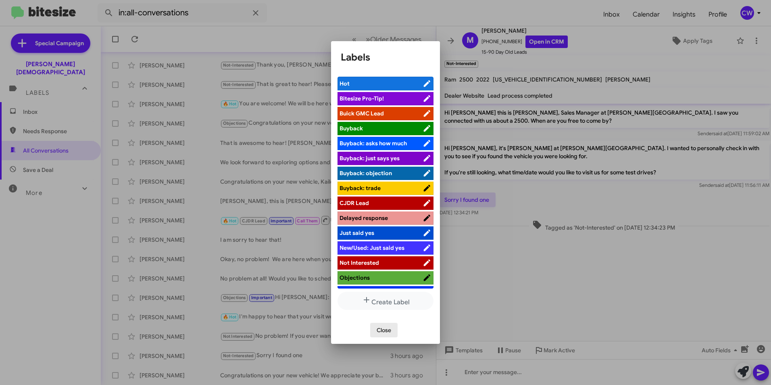
click at [385, 330] on span "Close" at bounding box center [384, 330] width 15 height 15
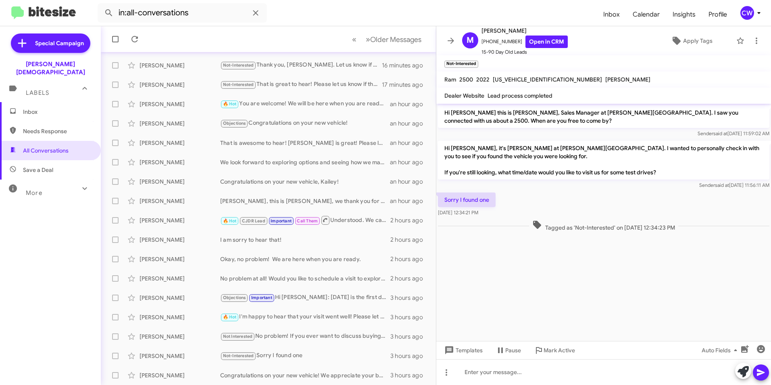
click at [205, 40] on mat-toolbar-row "« Previous » Next Older Messages" at bounding box center [268, 39] width 335 height 26
click at [351, 6] on form "in:all-conversations" at bounding box center [347, 12] width 499 height 19
click at [50, 127] on span "Needs Response" at bounding box center [57, 131] width 69 height 8
type input "in:needs-response"
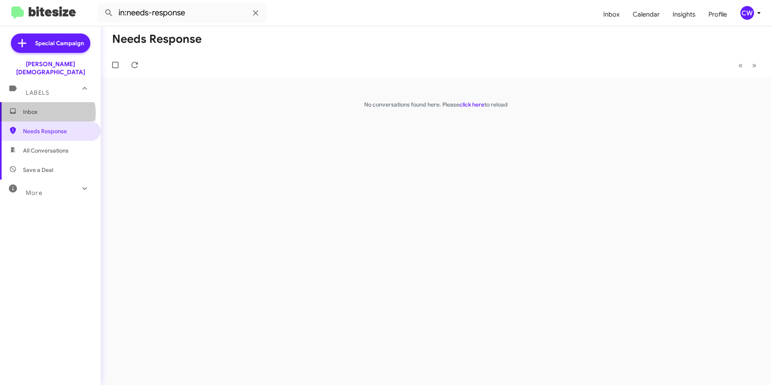
click at [38, 108] on span "Inbox" at bounding box center [57, 112] width 69 height 8
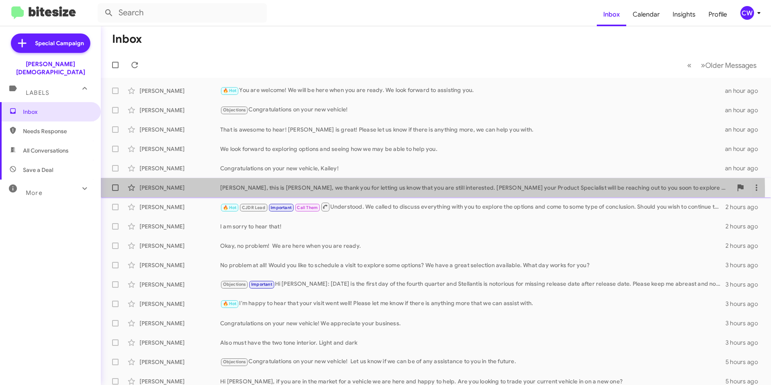
click at [246, 192] on div "Marilyn Defender Marilyn, this is Crystal, we thank you for letting us know tha…" at bounding box center [435, 187] width 657 height 16
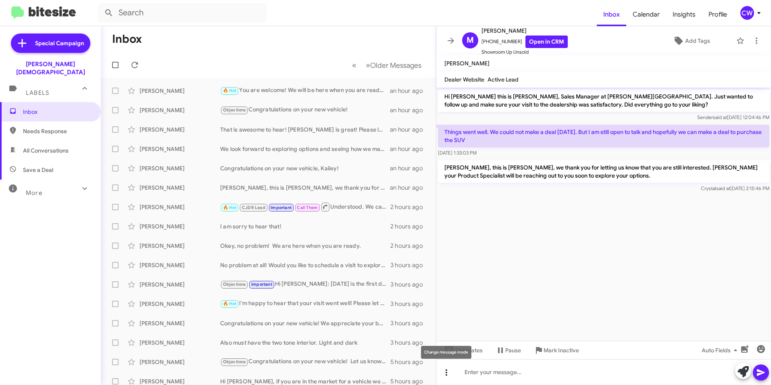
click at [447, 371] on icon at bounding box center [447, 372] width 10 height 10
click at [471, 353] on font "note" at bounding box center [467, 351] width 12 height 19
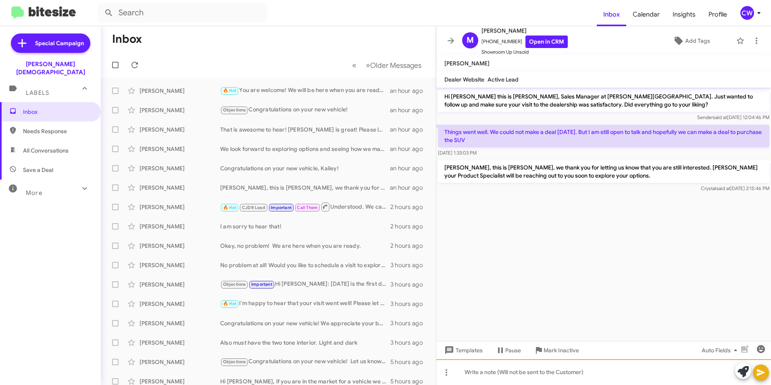
click at [495, 378] on div at bounding box center [603, 372] width 335 height 26
click at [759, 373] on icon at bounding box center [761, 372] width 8 height 7
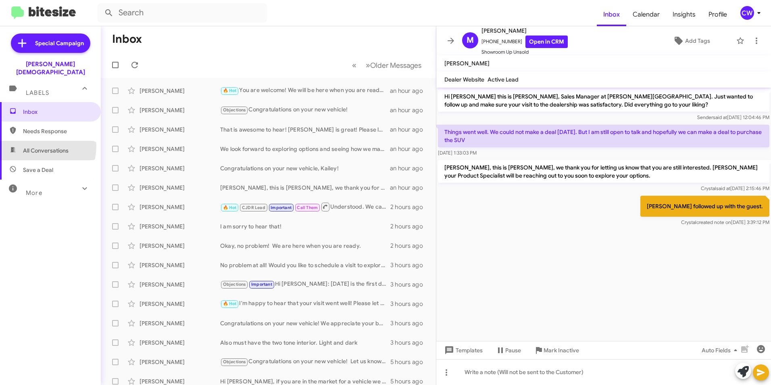
click at [36, 141] on span "All Conversations" at bounding box center [50, 150] width 101 height 19
type input "in:all-conversations"
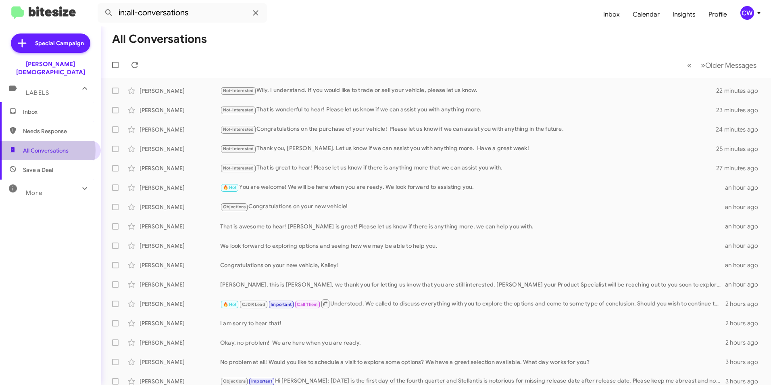
click at [40, 146] on span "All Conversations" at bounding box center [46, 150] width 46 height 8
click at [30, 108] on font "Inbox" at bounding box center [30, 111] width 15 height 7
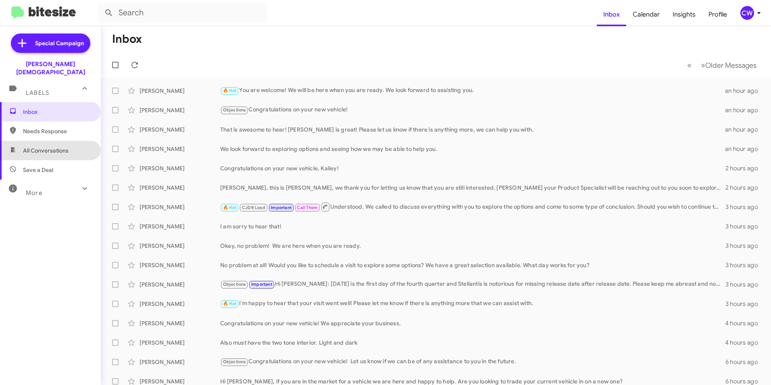
click at [54, 146] on span "All Conversations" at bounding box center [46, 150] width 46 height 8
type input "in:all-conversations"
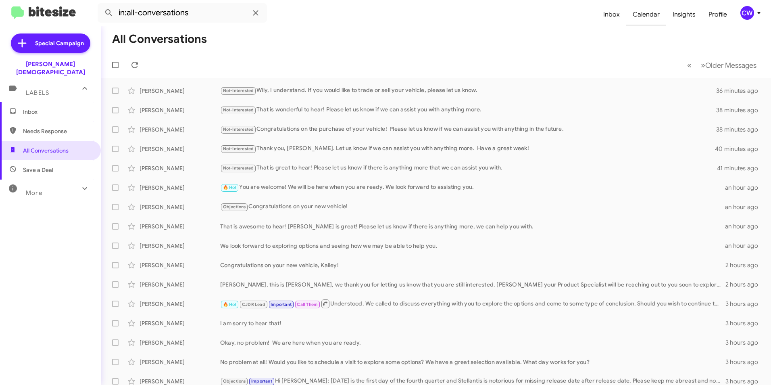
click at [642, 14] on font "Calendar" at bounding box center [646, 14] width 27 height 13
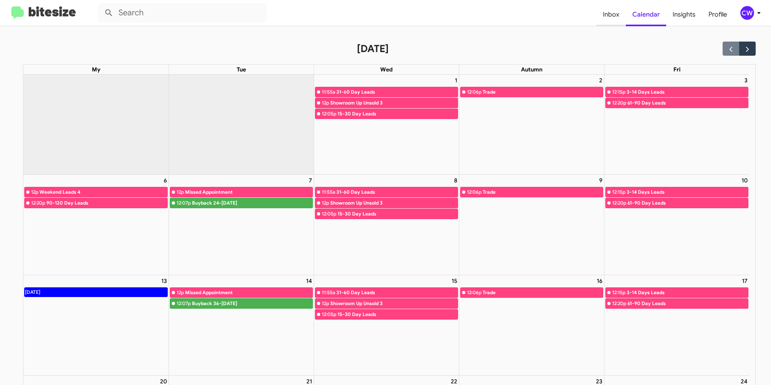
click at [610, 15] on font "Inbox" at bounding box center [611, 14] width 17 height 13
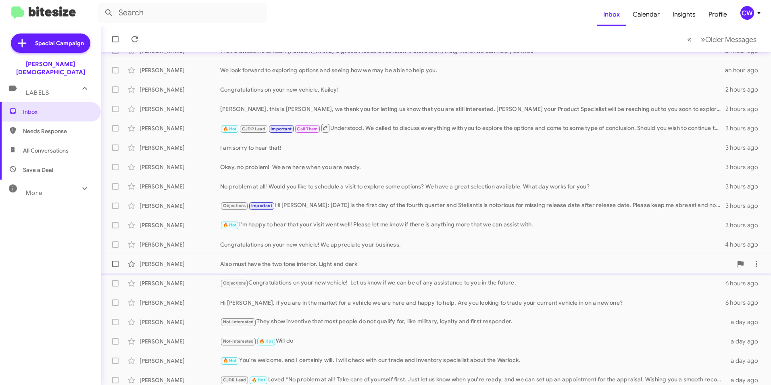
scroll to position [83, 0]
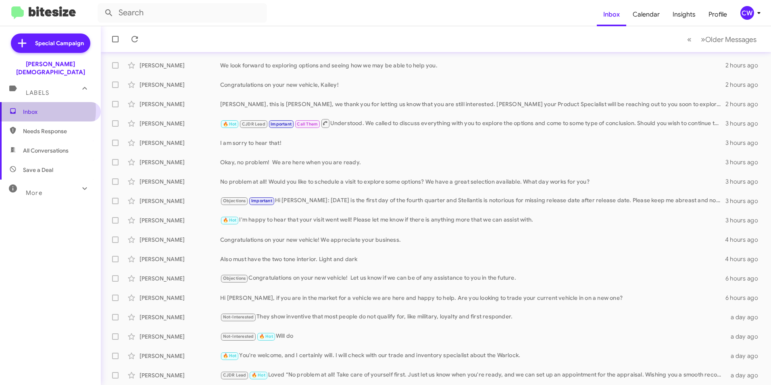
click at [35, 108] on font "Inbox" at bounding box center [30, 111] width 15 height 7
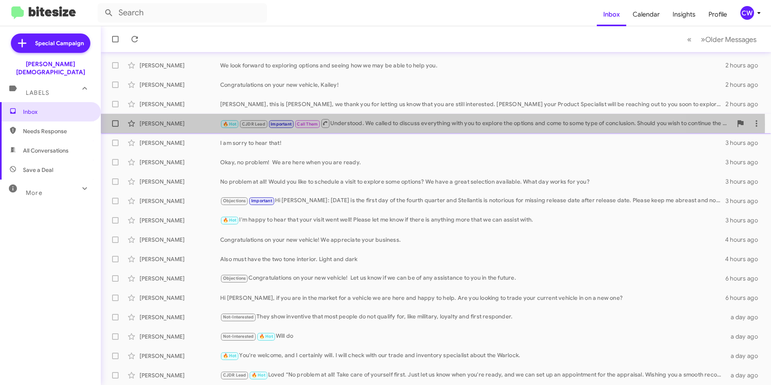
click at [367, 124] on font "Understood. We called to discuss everything with you to explore the options and…" at bounding box center [681, 123] width 702 height 7
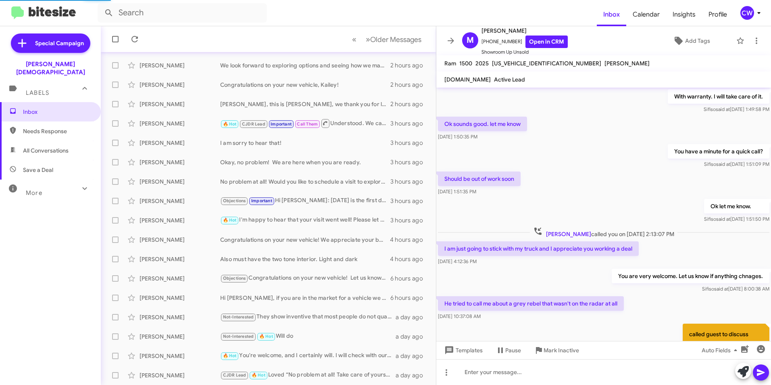
scroll to position [384, 0]
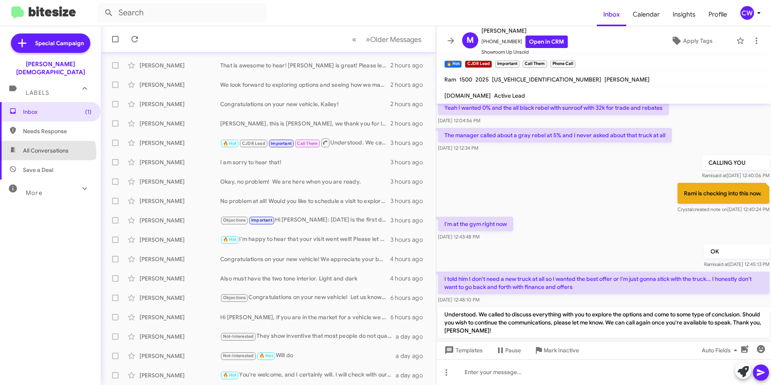
click at [41, 146] on span "All Conversations" at bounding box center [46, 150] width 46 height 8
type input "in:all-conversations"
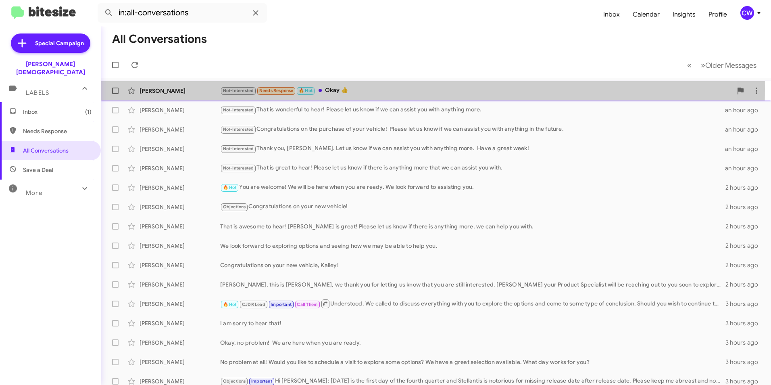
click at [341, 91] on font "Okay 👍" at bounding box center [336, 89] width 23 height 7
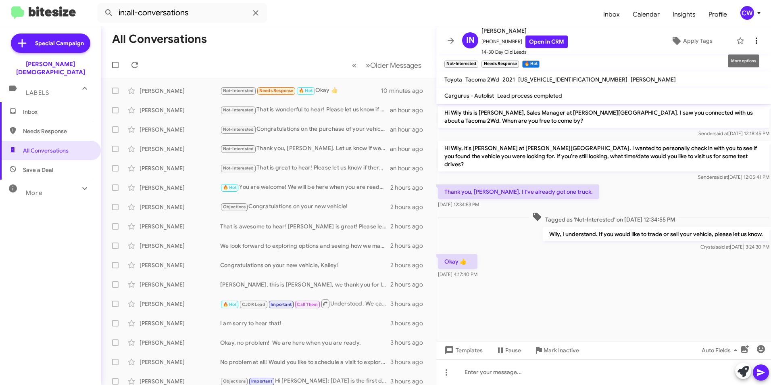
click at [752, 38] on icon at bounding box center [757, 41] width 10 height 10
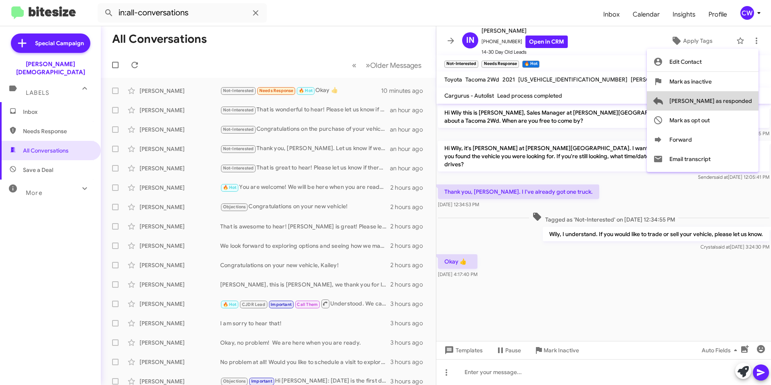
click at [740, 98] on span "Mark as responded" at bounding box center [710, 100] width 83 height 19
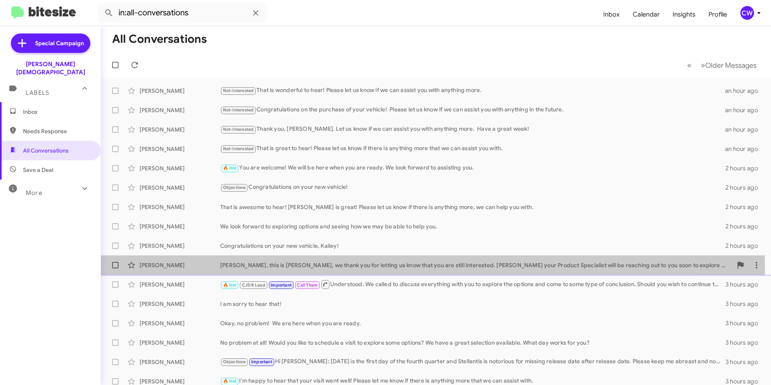
click at [168, 266] on div "Marilyn Defender" at bounding box center [180, 265] width 81 height 8
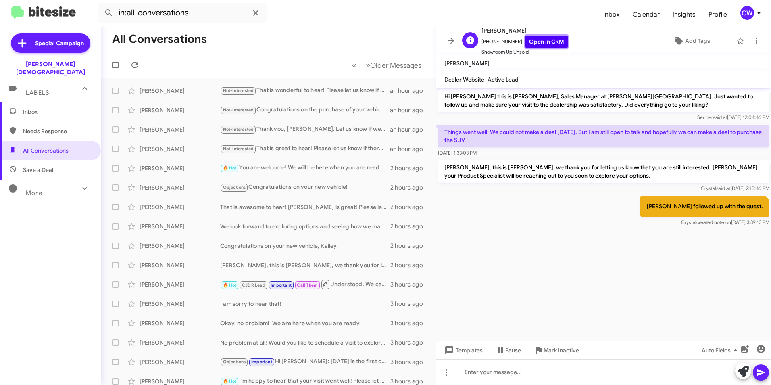
click at [544, 40] on link "Open in CRM" at bounding box center [546, 41] width 42 height 12
click at [585, 267] on cdk-virtual-scroll-viewport "Hi Marilyn this is Crystal White, Sales Manager at Ferman Wesley Chapel. Just w…" at bounding box center [603, 213] width 335 height 253
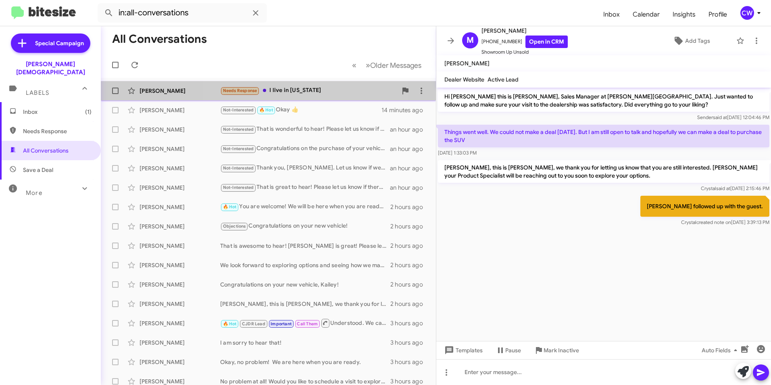
click at [282, 89] on font "I live in Ohio" at bounding box center [295, 89] width 52 height 7
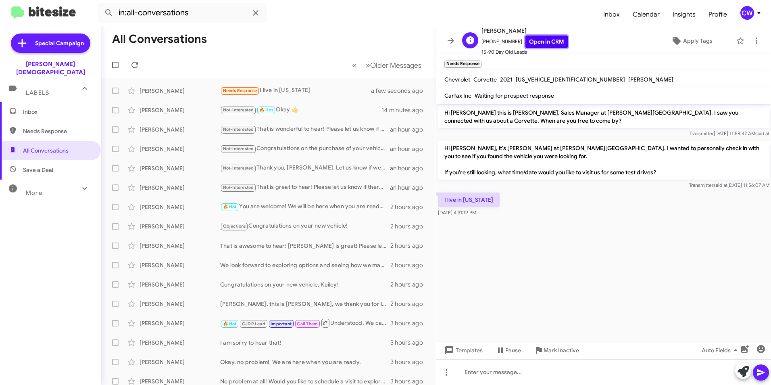
click at [539, 42] on link "Open in CRM" at bounding box center [546, 41] width 42 height 12
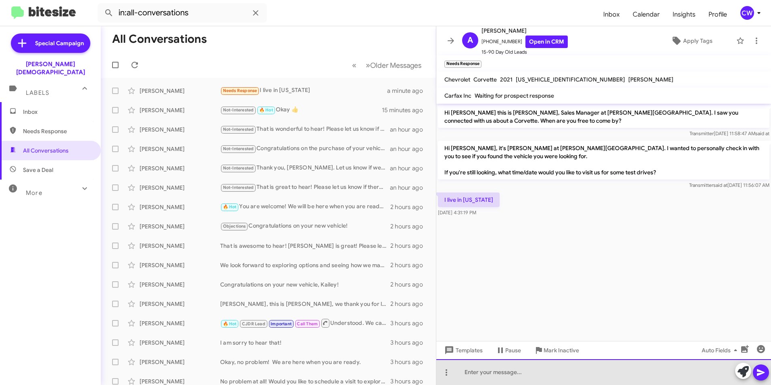
click at [487, 372] on div at bounding box center [603, 372] width 335 height 26
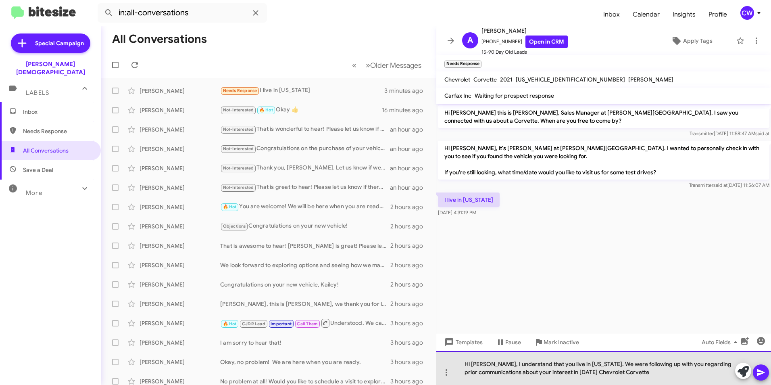
click at [566, 371] on div "Hi Anthony, I understand that you live in Ohio. We were following up with you r…" at bounding box center [603, 368] width 335 height 34
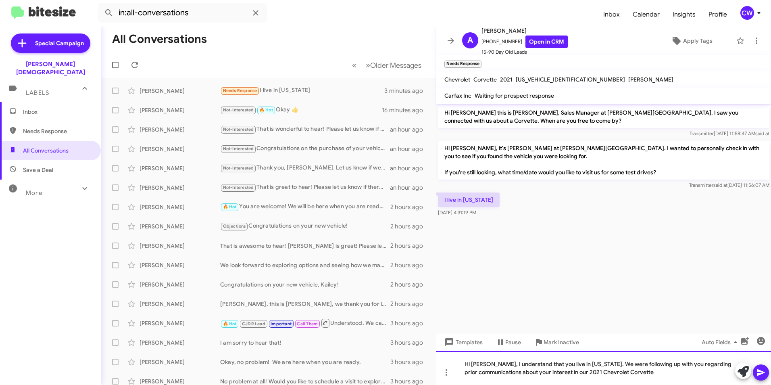
click at [644, 372] on div "Hi Anthony, I understand that you live in Ohio. We were following up with you r…" at bounding box center [603, 368] width 335 height 34
click at [646, 376] on div "Hi Anthony, I understand that you live in Ohio. We were following up with you r…" at bounding box center [603, 368] width 335 height 34
click at [759, 374] on icon at bounding box center [761, 372] width 8 height 7
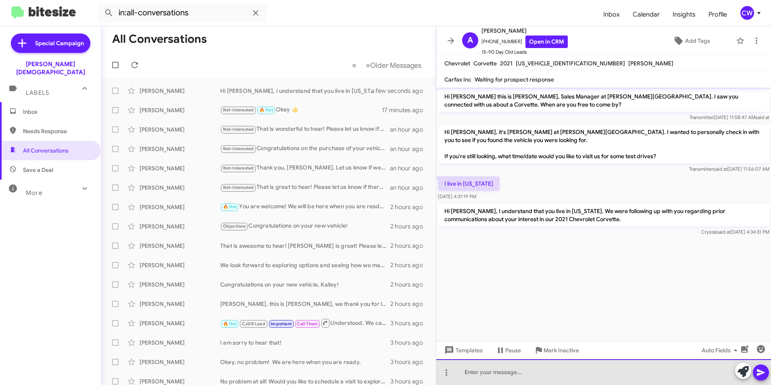
click at [459, 371] on div at bounding box center [603, 372] width 335 height 26
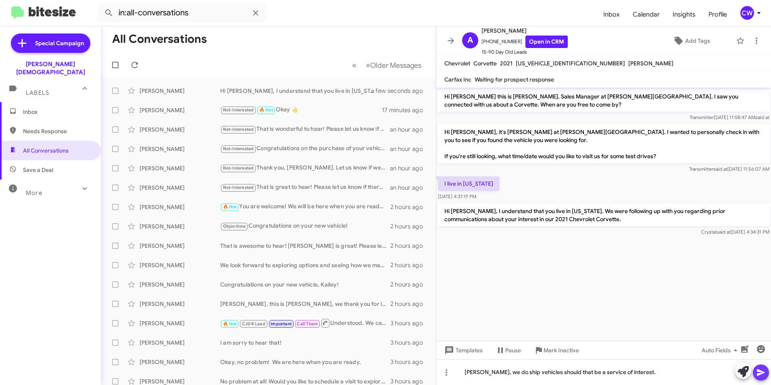
click at [758, 375] on icon at bounding box center [761, 372] width 8 height 7
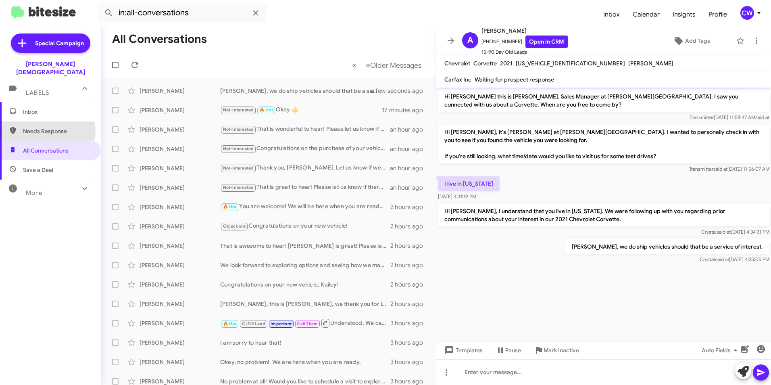
click at [40, 127] on span "Needs Response" at bounding box center [57, 131] width 69 height 8
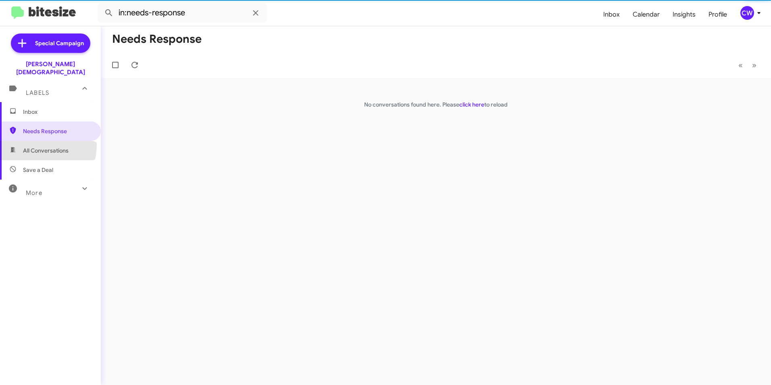
click at [39, 141] on span "All Conversations" at bounding box center [50, 150] width 101 height 19
type input "in:all-conversations"
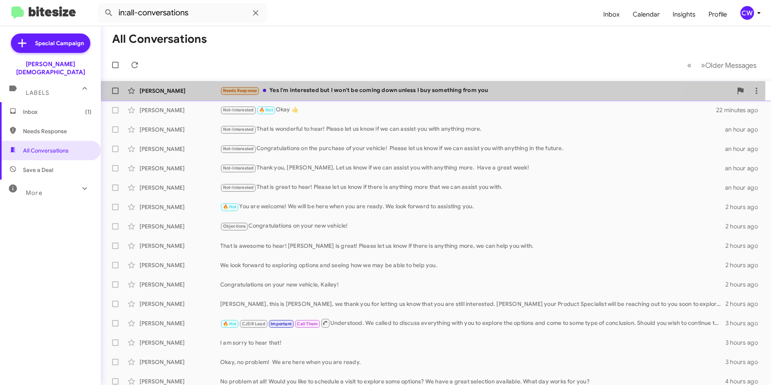
click at [312, 87] on font "Yes I'm interested but I won't be coming down unless I buy something from you" at bounding box center [378, 89] width 219 height 7
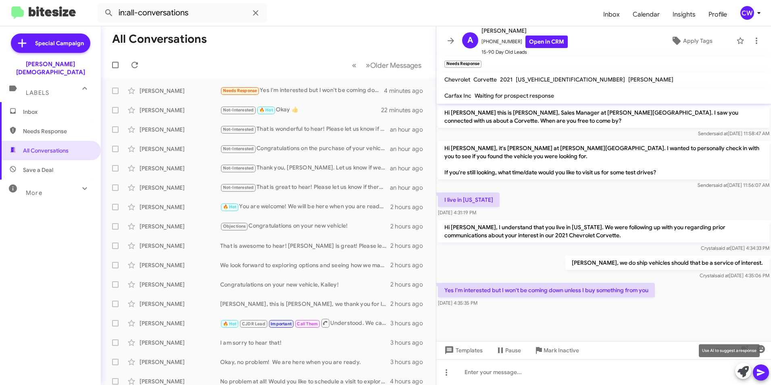
click at [742, 375] on icon at bounding box center [742, 371] width 11 height 11
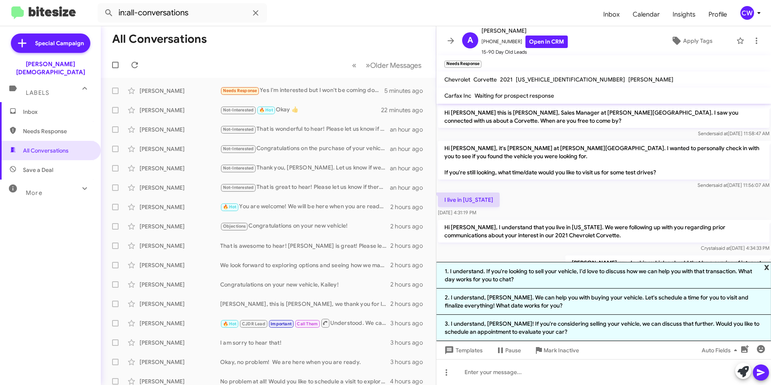
click at [766, 267] on span "x" at bounding box center [766, 267] width 5 height 10
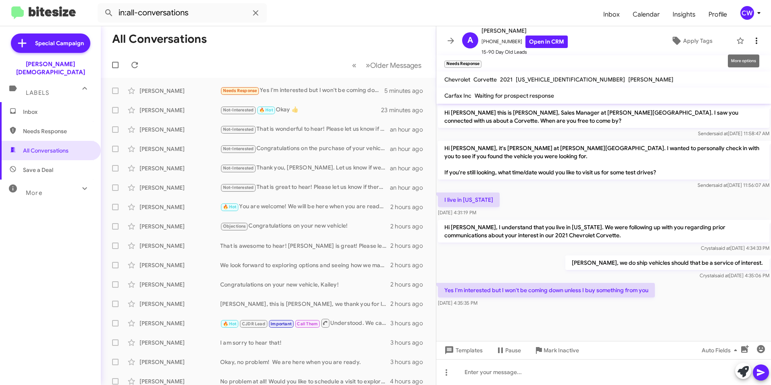
click at [752, 42] on icon at bounding box center [757, 41] width 10 height 10
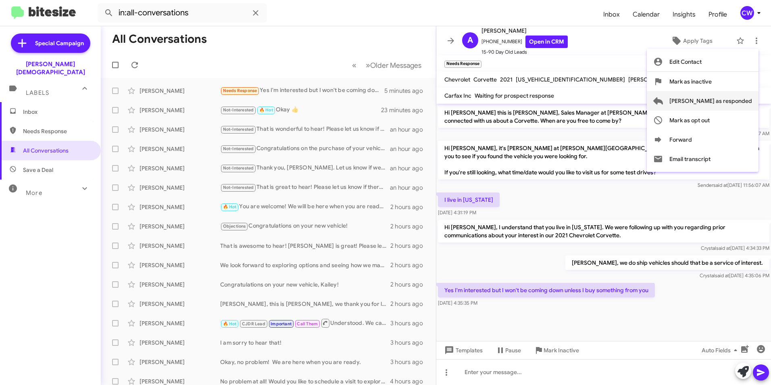
click at [745, 99] on span "Mark as responded" at bounding box center [710, 100] width 83 height 19
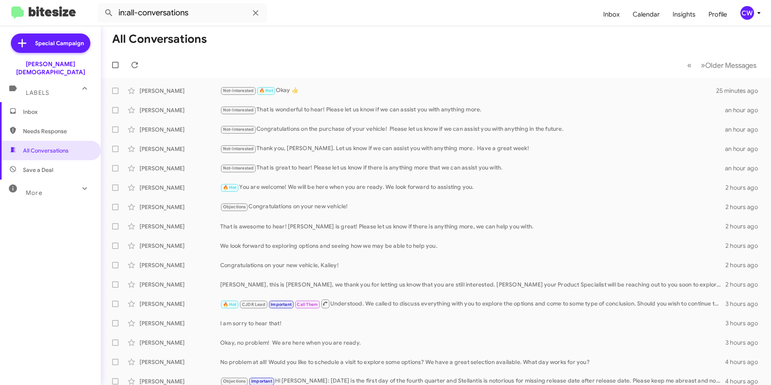
click at [75, 271] on div "Inbox Needs Response All Conversations Save a Deal More Important 🔥 Hot Appoint…" at bounding box center [50, 217] width 101 height 231
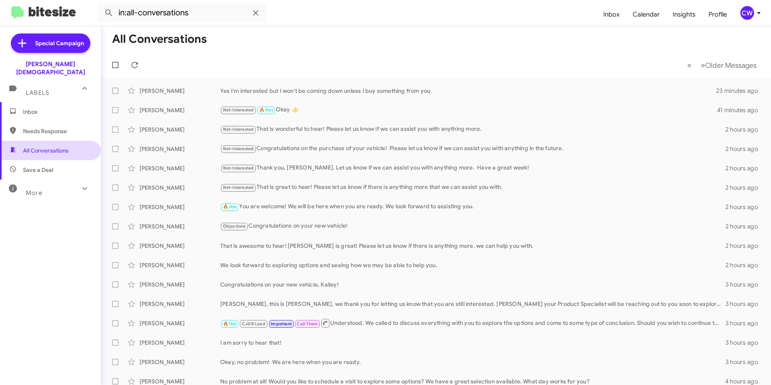
click at [56, 141] on span "All Conversations" at bounding box center [50, 150] width 101 height 19
click at [45, 108] on span "Inbox" at bounding box center [57, 112] width 69 height 8
